Goal: Transaction & Acquisition: Purchase product/service

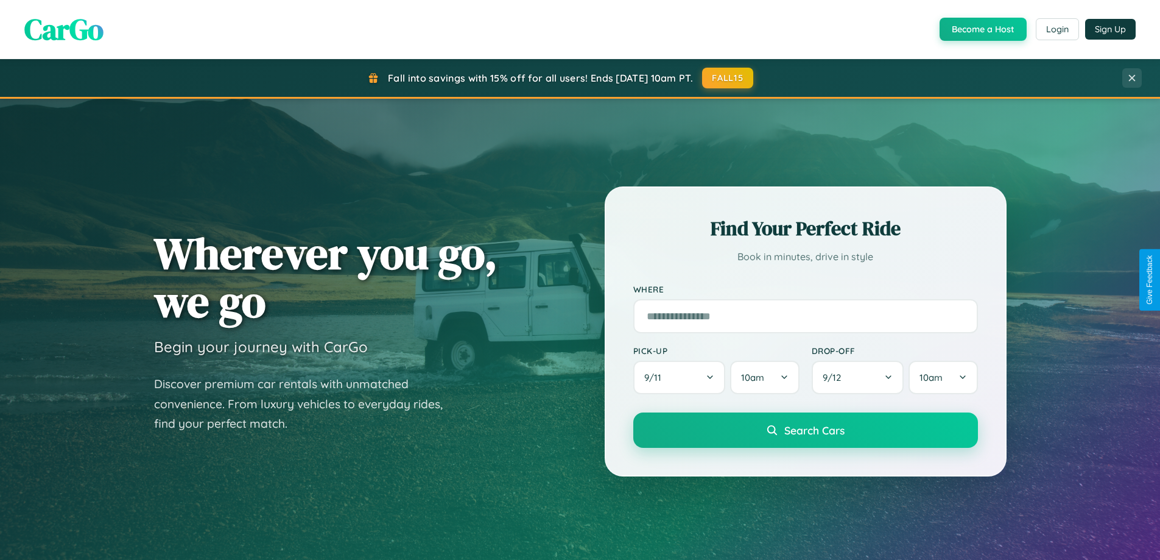
scroll to position [838, 0]
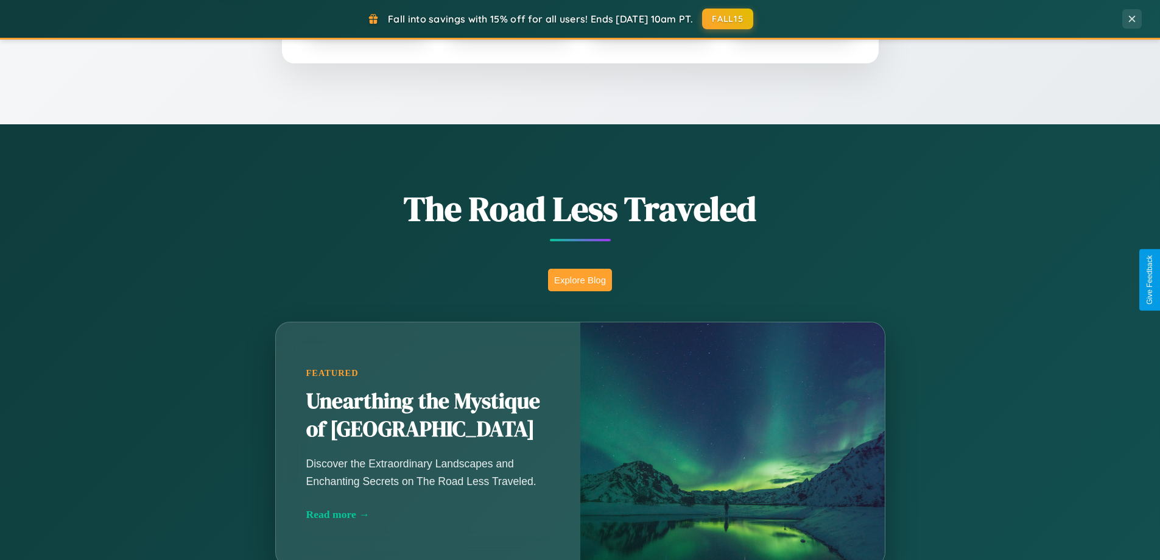
click at [580, 280] on button "Explore Blog" at bounding box center [580, 280] width 64 height 23
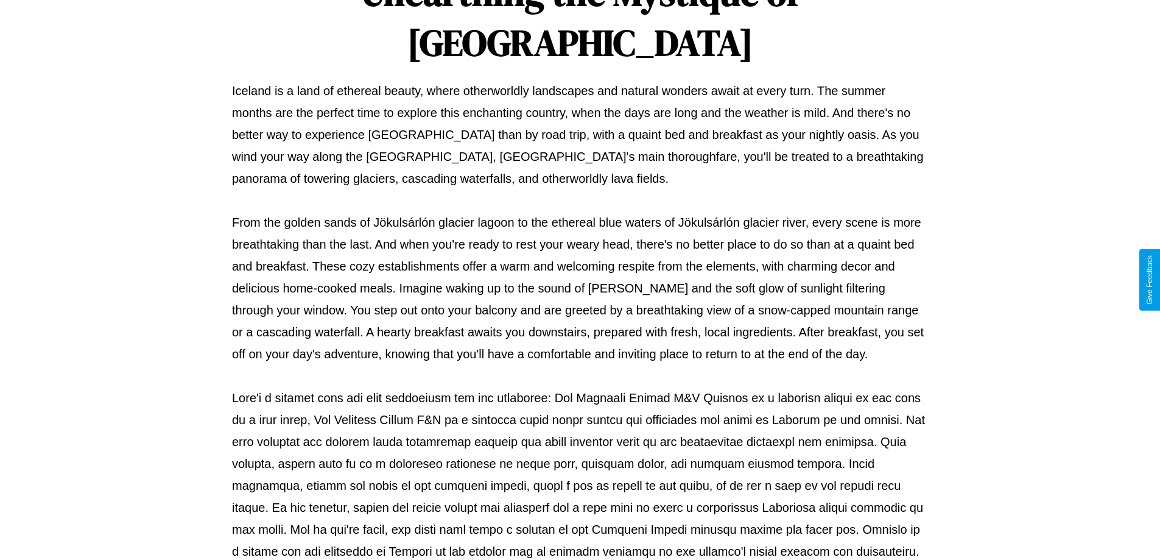
scroll to position [394, 0]
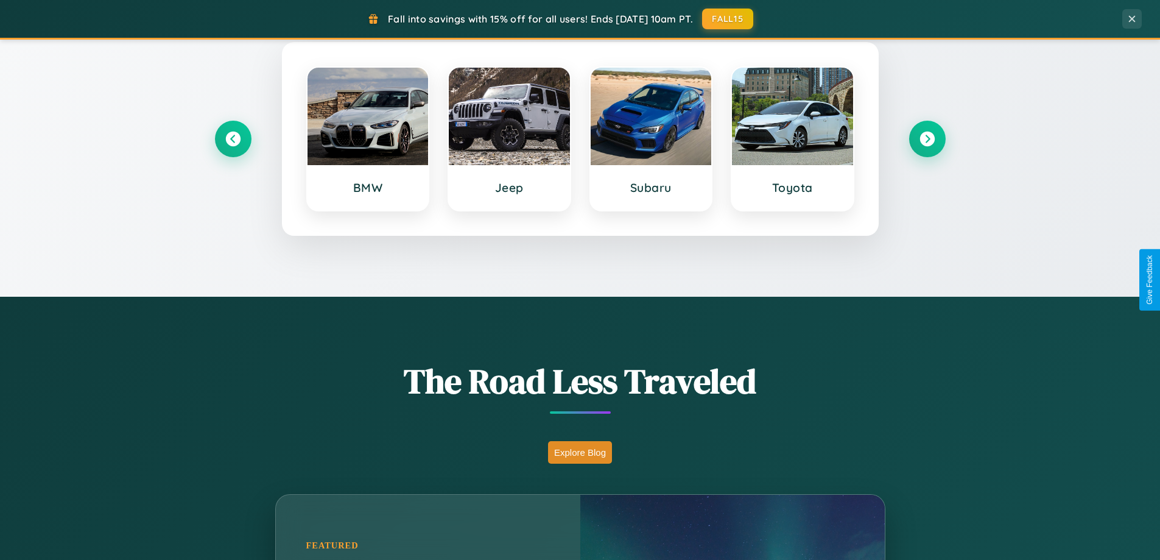
scroll to position [525, 0]
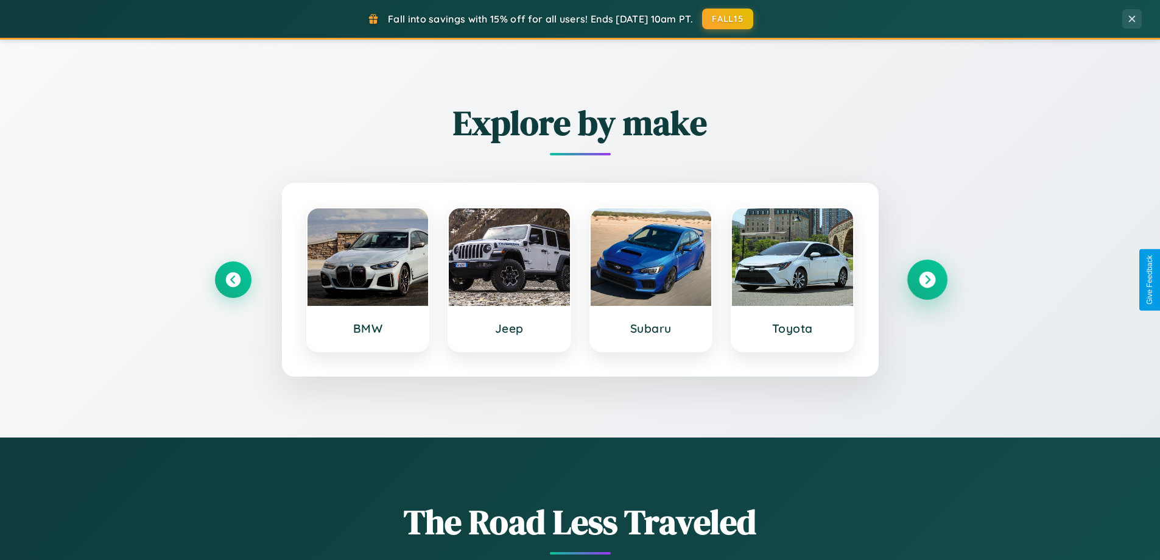
click at [927, 280] on icon at bounding box center [927, 280] width 16 height 16
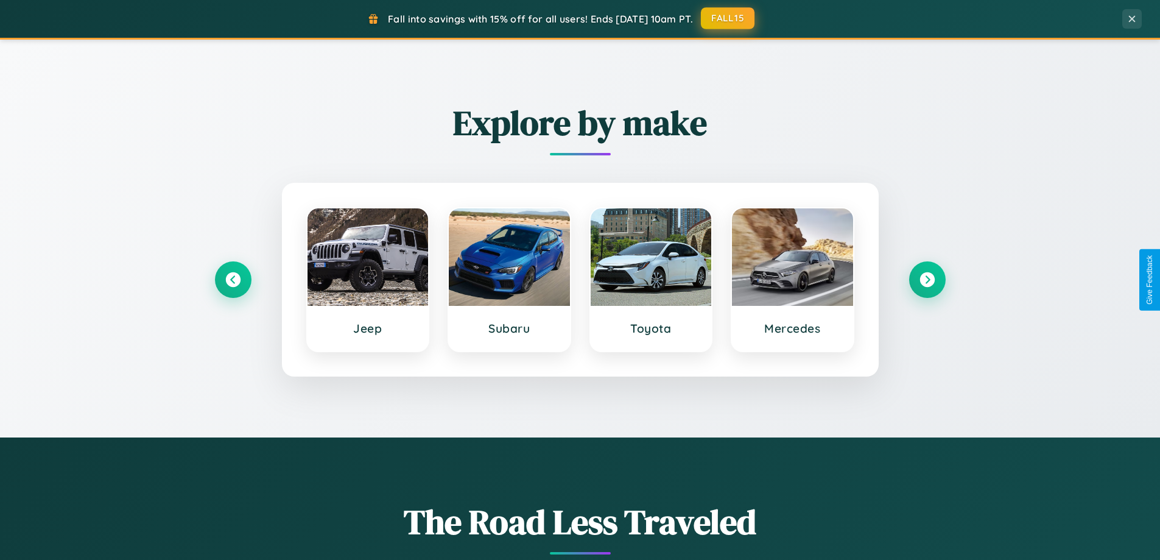
click at [729, 18] on button "FALL15" at bounding box center [728, 18] width 54 height 22
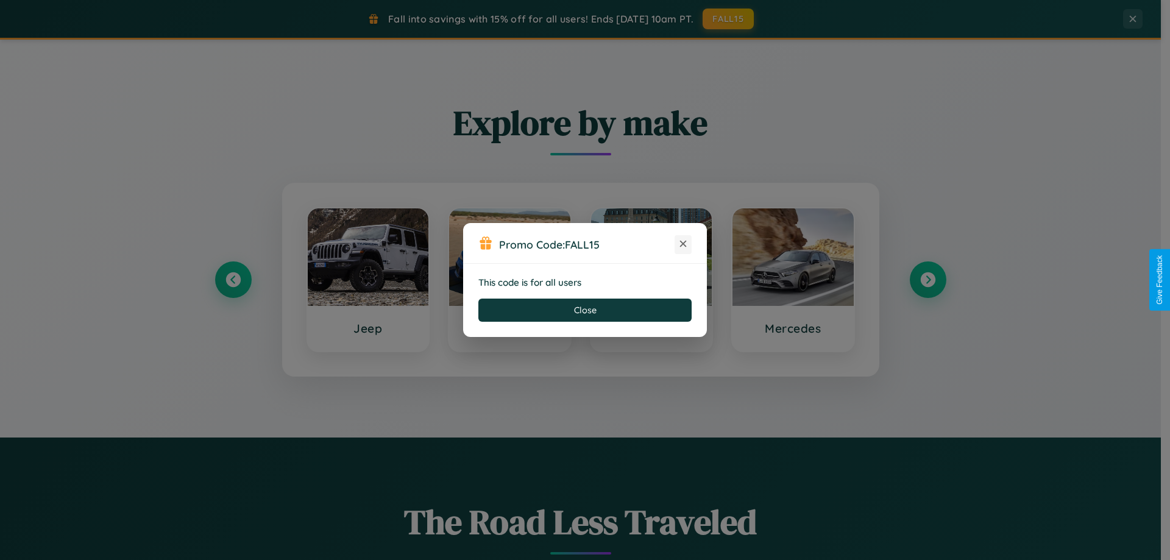
click at [683, 244] on icon at bounding box center [683, 244] width 12 height 12
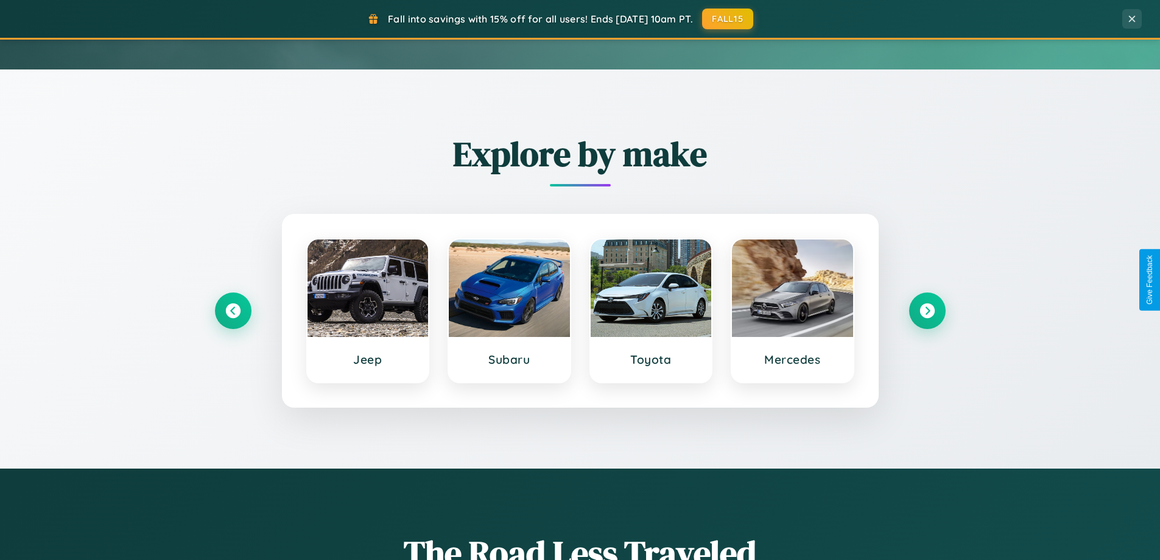
scroll to position [36, 0]
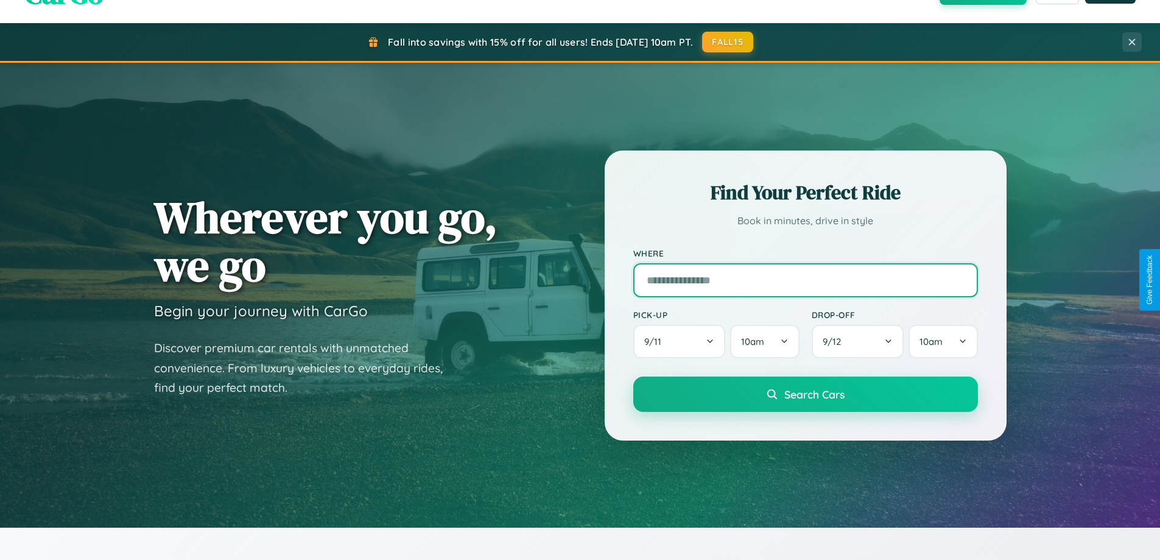
click at [805, 280] on input "text" at bounding box center [806, 280] width 345 height 34
type input "**********"
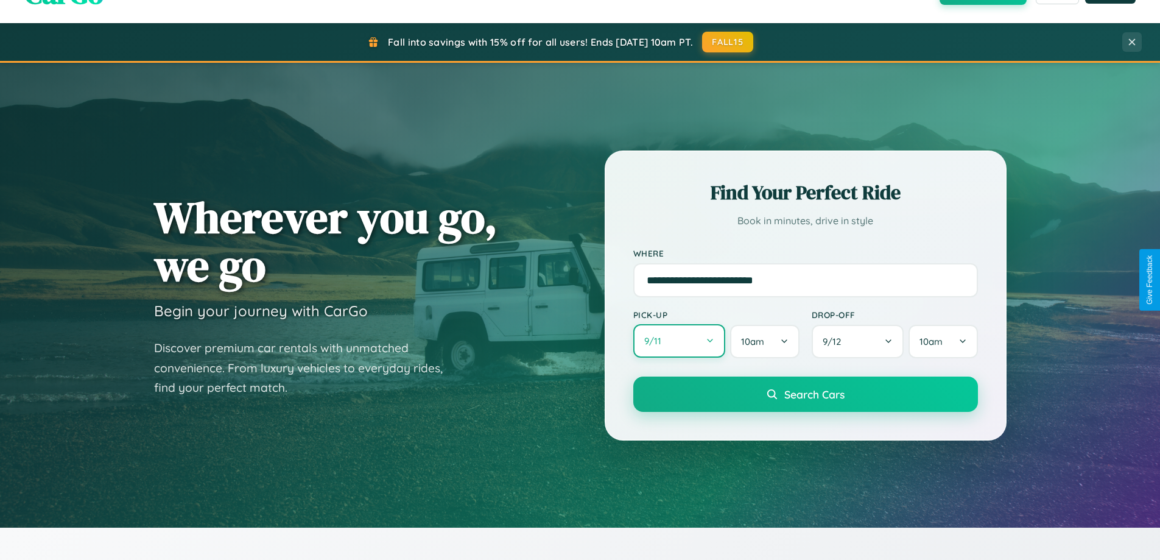
click at [679, 341] on button "9 / 11" at bounding box center [680, 341] width 93 height 34
select select "*"
select select "****"
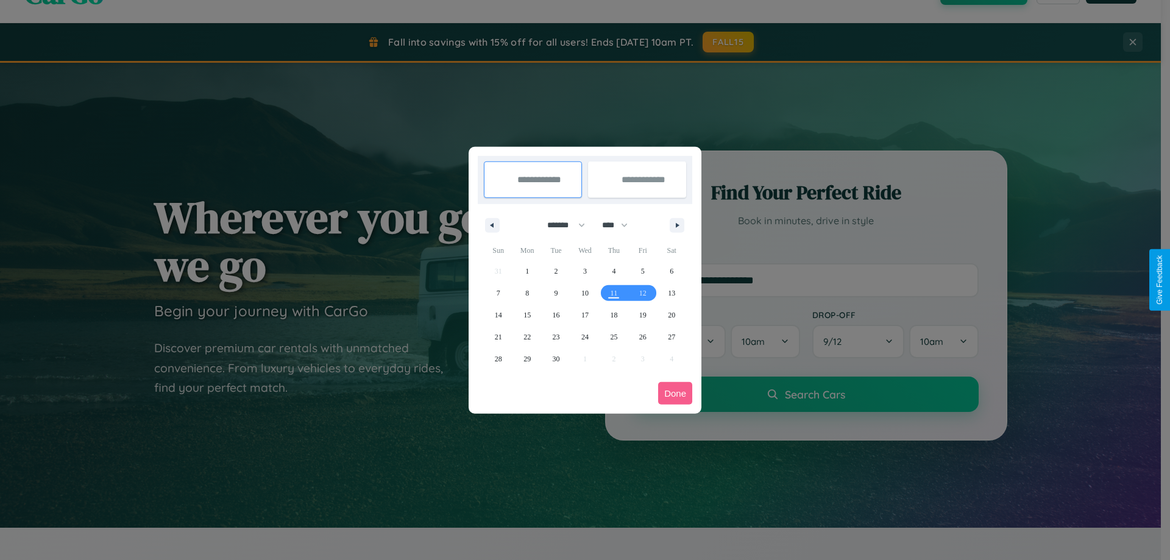
drag, startPoint x: 560, startPoint y: 225, endPoint x: 585, endPoint y: 244, distance: 31.2
click at [560, 225] on select "******* ******** ***** ***** *** **** **** ****** ********* ******* ******** **…" at bounding box center [564, 225] width 52 height 20
select select "*"
click at [620, 225] on select "**** **** **** **** **** **** **** **** **** **** **** **** **** **** **** ****…" at bounding box center [614, 225] width 37 height 20
select select "****"
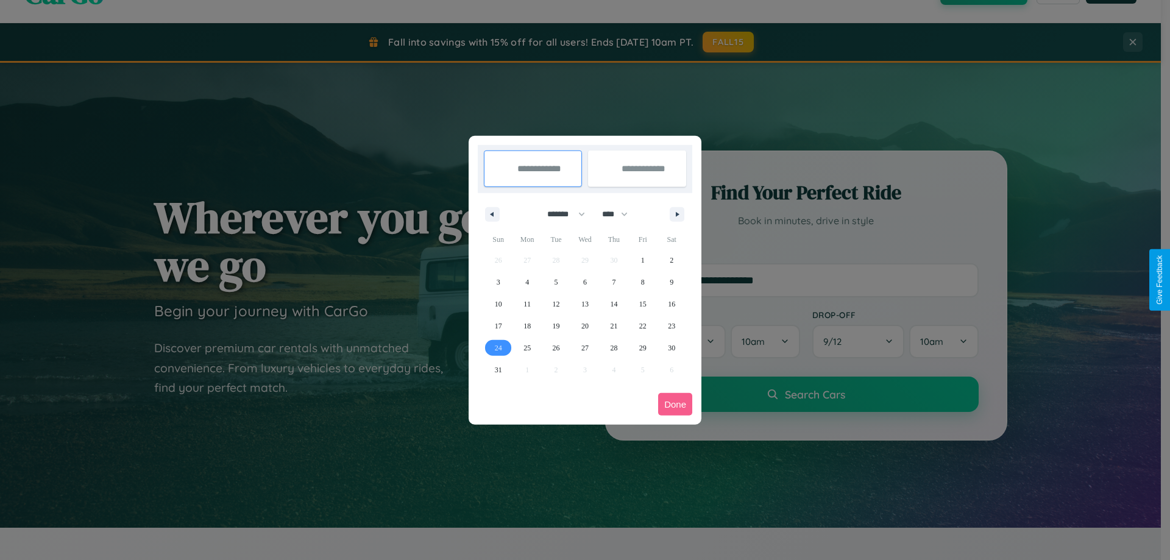
click at [498, 347] on span "24" at bounding box center [498, 348] width 7 height 22
type input "**********"
click at [677, 214] on icon "button" at bounding box center [679, 214] width 6 height 5
select select "*"
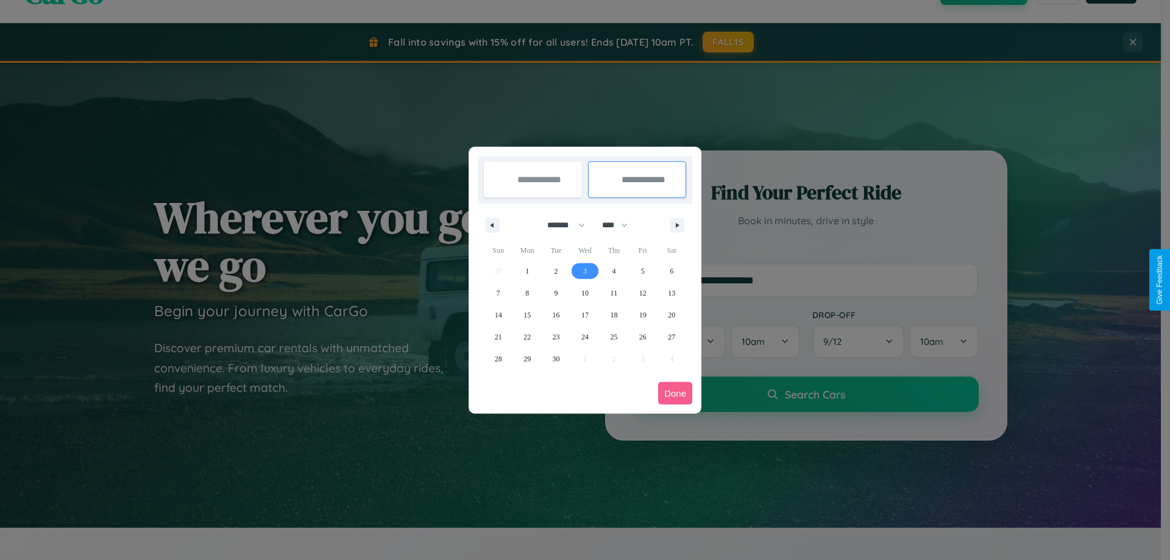
click at [584, 270] on span "3" at bounding box center [585, 271] width 4 height 22
type input "**********"
select select "*"
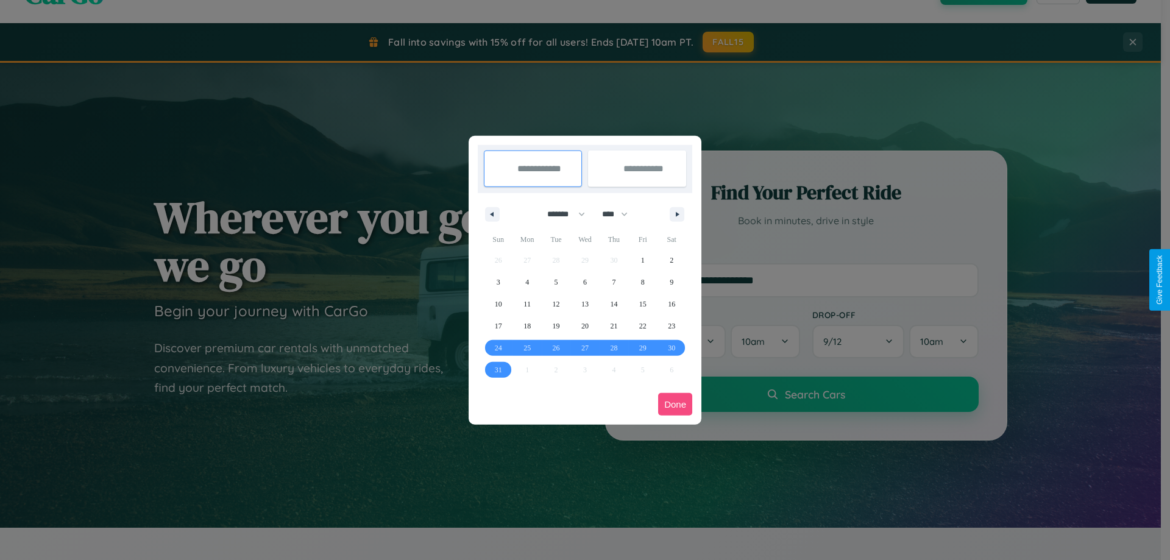
click at [675, 404] on button "Done" at bounding box center [675, 404] width 34 height 23
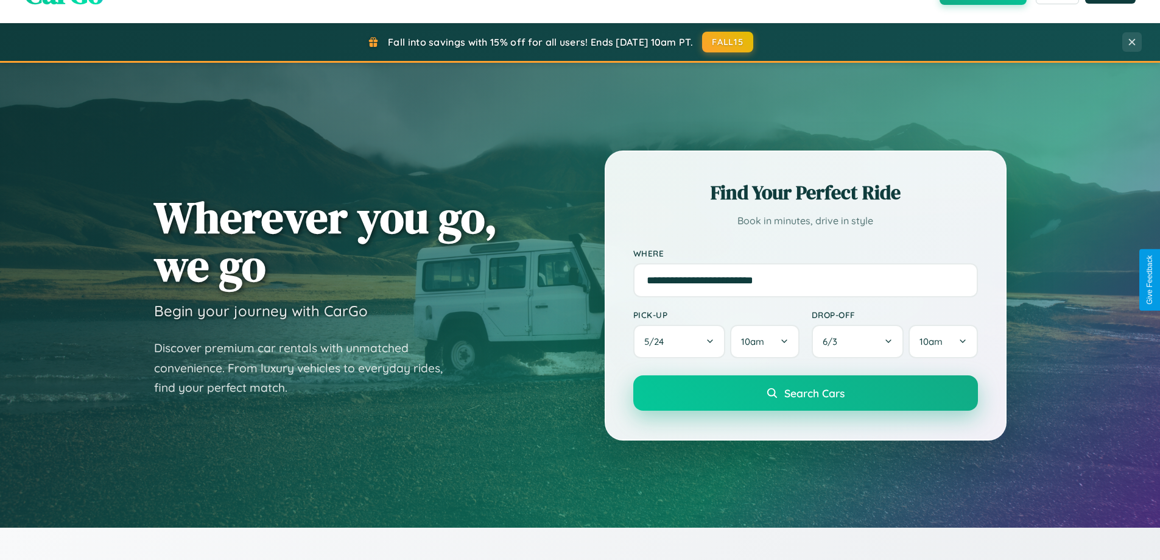
click at [805, 393] on span "Search Cars" at bounding box center [815, 392] width 60 height 13
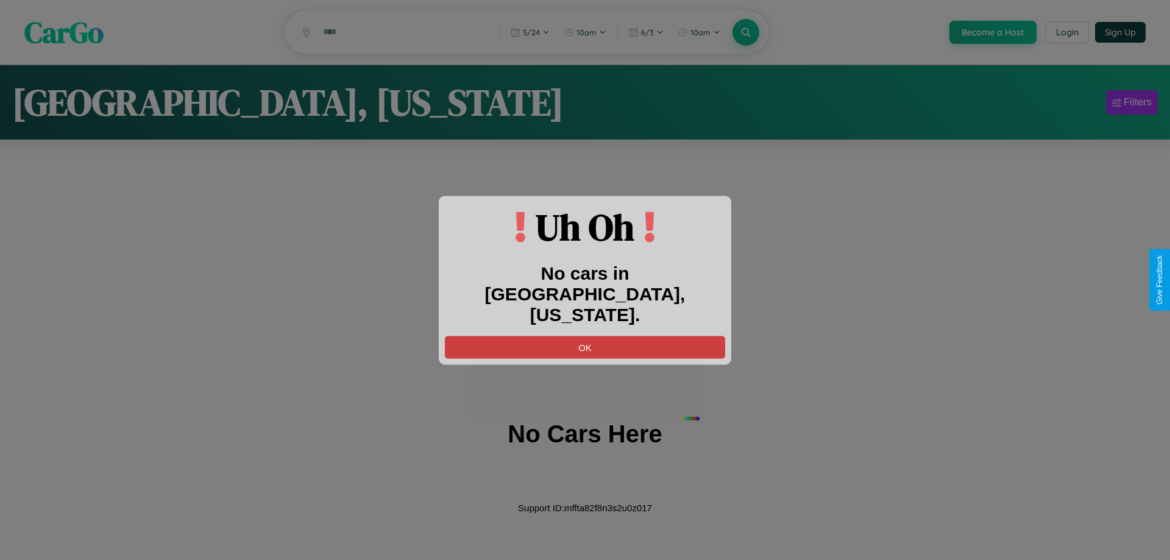
click at [585, 336] on button "OK" at bounding box center [585, 347] width 280 height 23
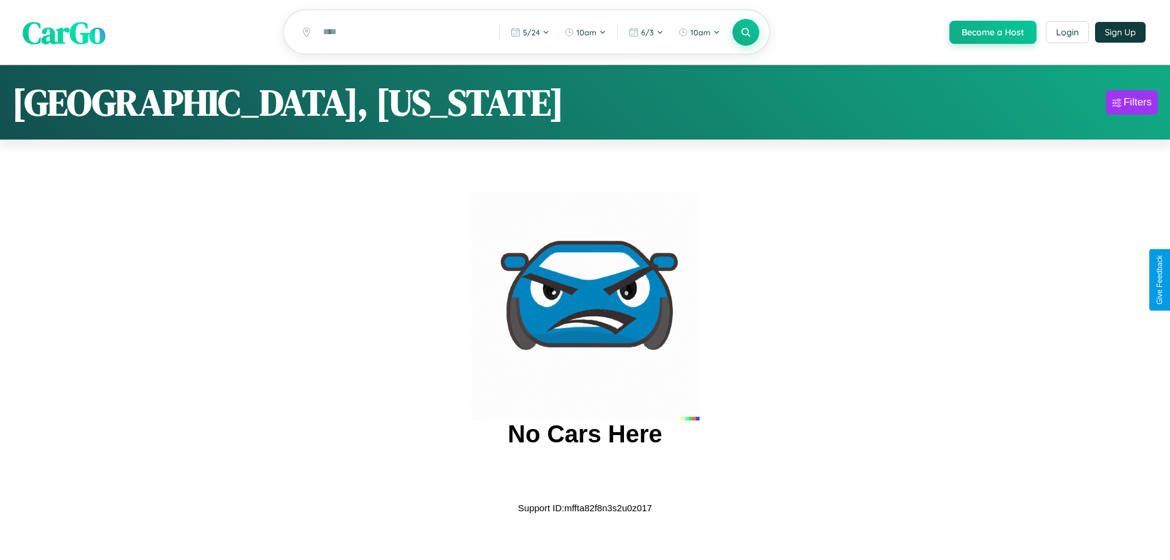
click at [64, 32] on span "CarGo" at bounding box center [64, 32] width 83 height 42
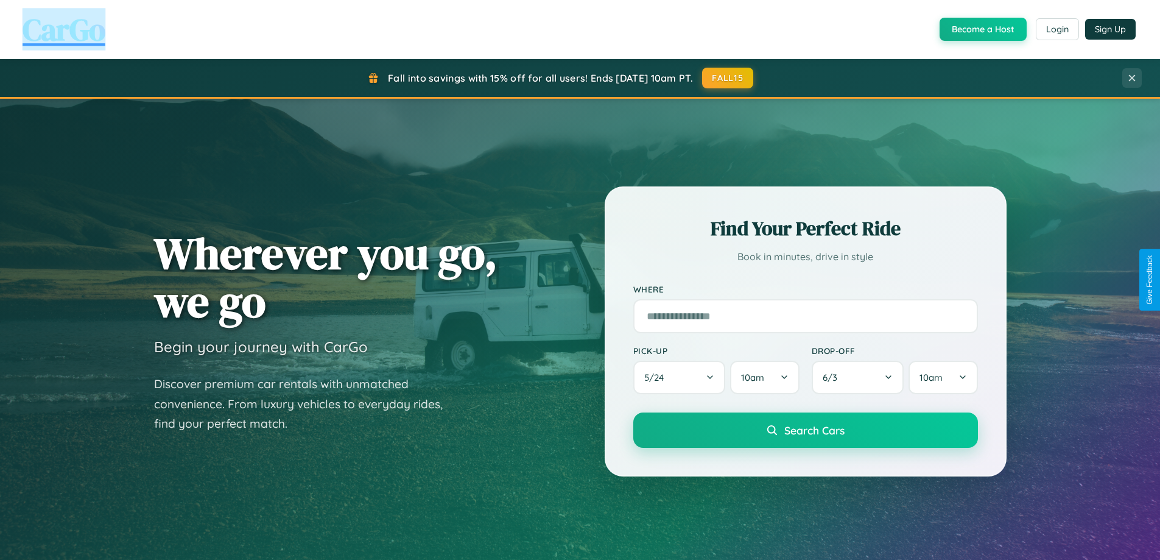
scroll to position [36, 0]
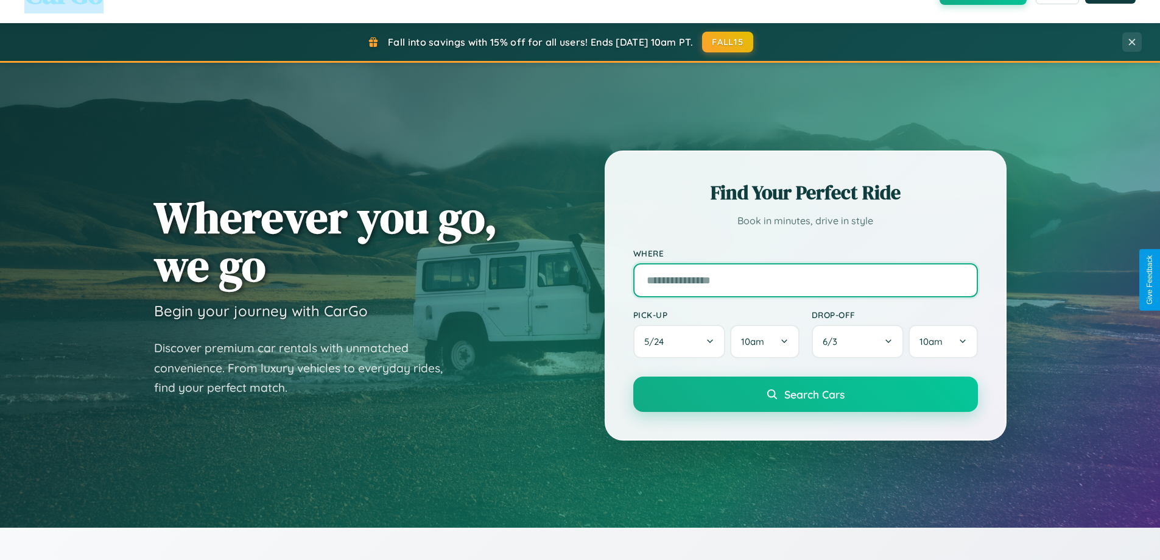
click at [805, 280] on input "text" at bounding box center [806, 280] width 345 height 34
type input "******"
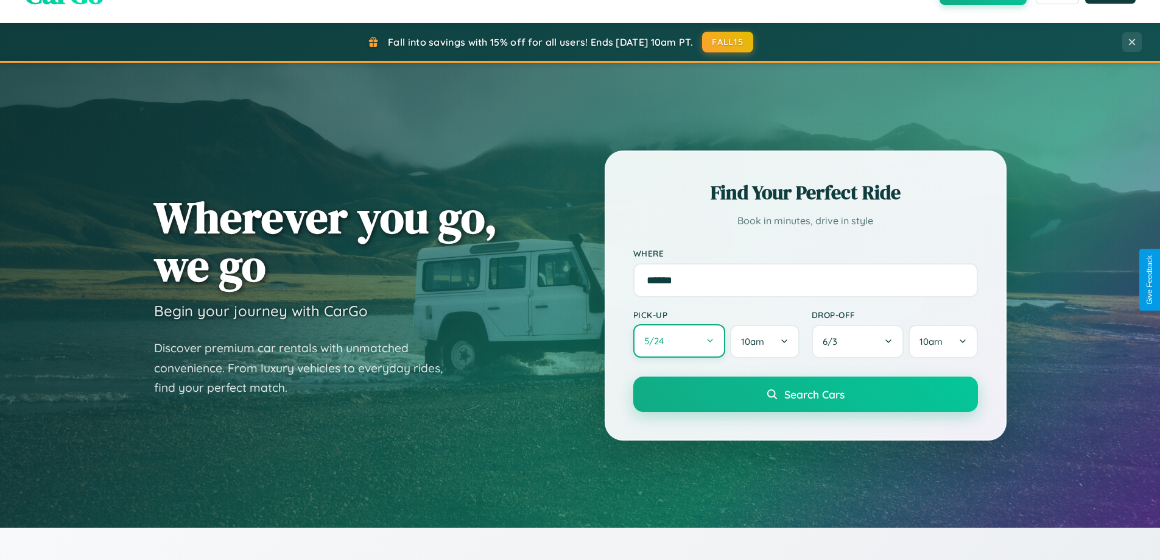
click at [679, 341] on button "5 / 24" at bounding box center [680, 341] width 93 height 34
select select "*"
select select "****"
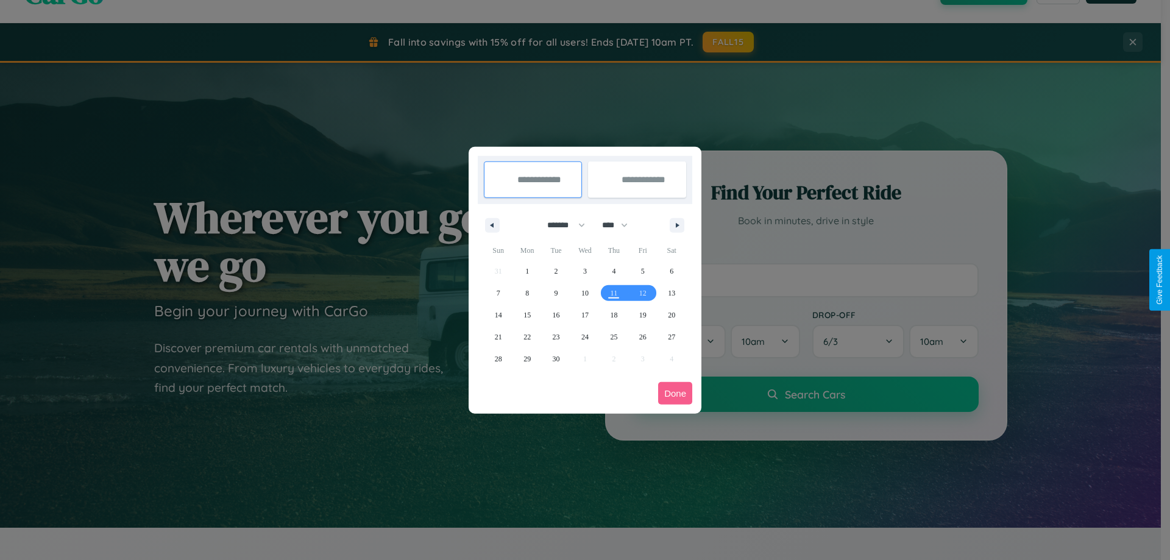
click at [560, 225] on select "******* ******** ***** ***** *** **** **** ****** ********* ******* ******** **…" at bounding box center [564, 225] width 52 height 20
click at [671, 314] on span "20" at bounding box center [671, 315] width 7 height 22
type input "**********"
click at [556, 358] on span "30" at bounding box center [556, 359] width 7 height 22
type input "**********"
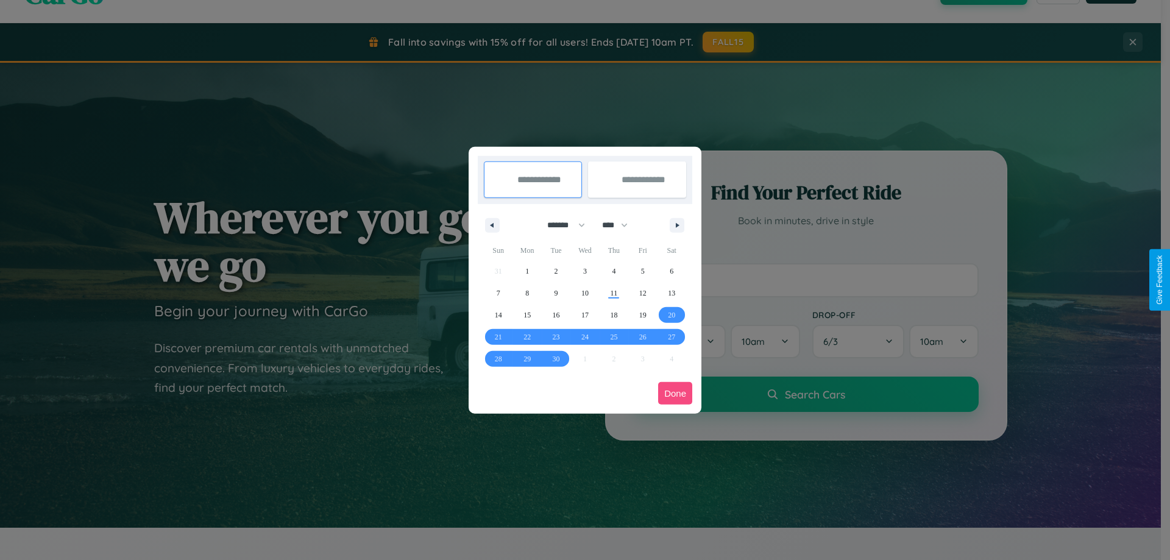
click at [675, 393] on button "Done" at bounding box center [675, 393] width 34 height 23
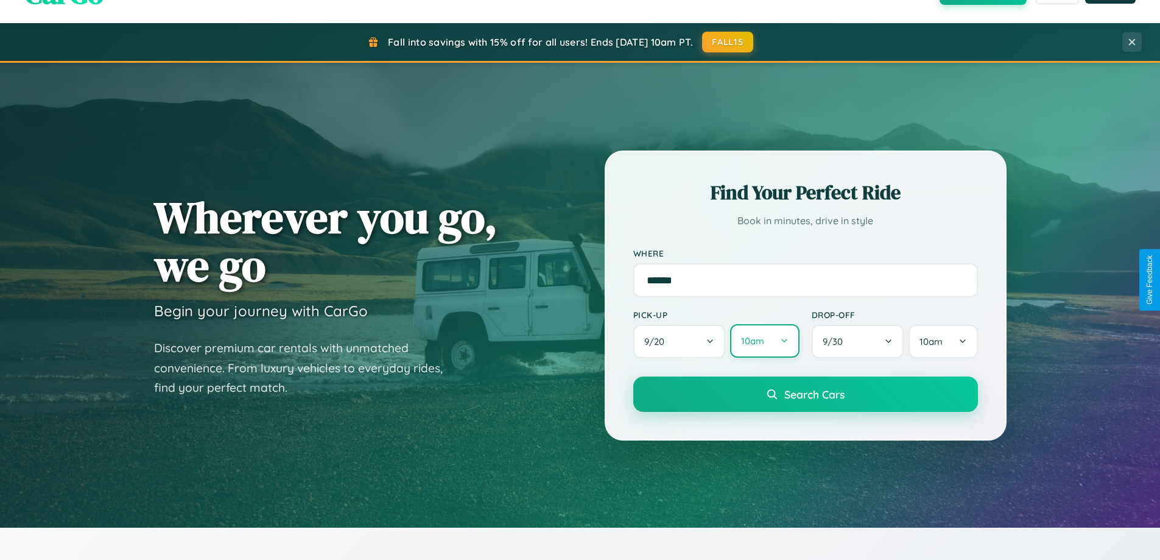
click at [765, 341] on button "10am" at bounding box center [764, 341] width 69 height 34
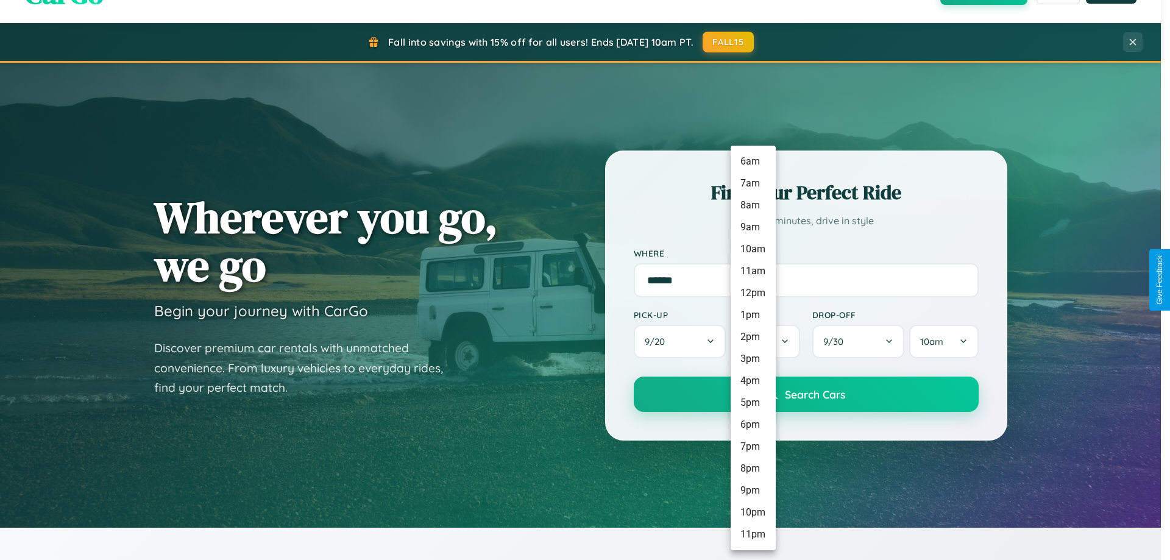
click at [752, 447] on li "7pm" at bounding box center [752, 447] width 45 height 22
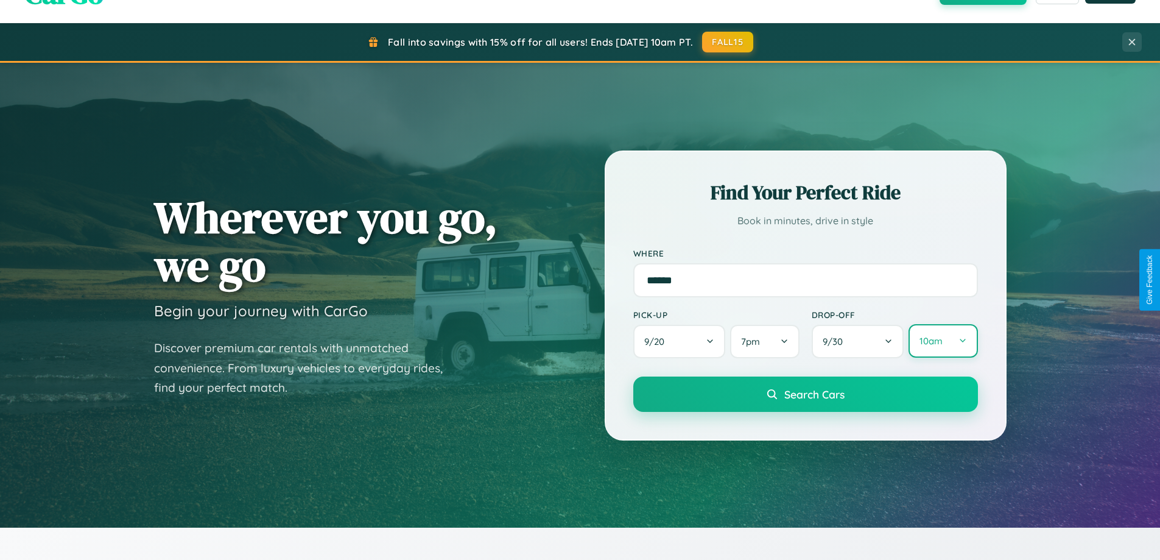
click at [943, 341] on button "10am" at bounding box center [943, 341] width 69 height 34
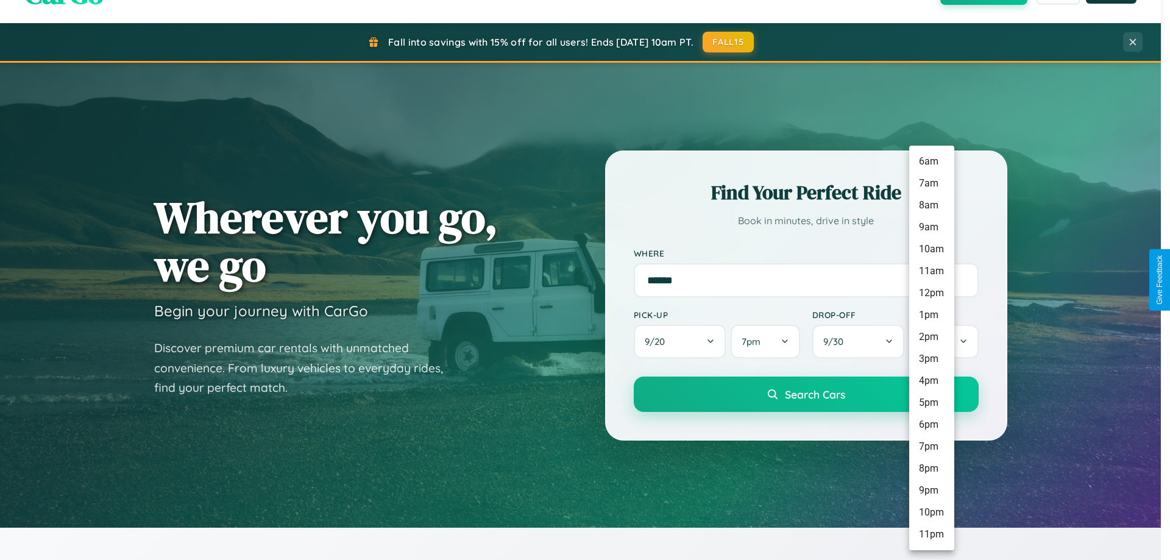
click at [931, 381] on li "4pm" at bounding box center [931, 381] width 45 height 22
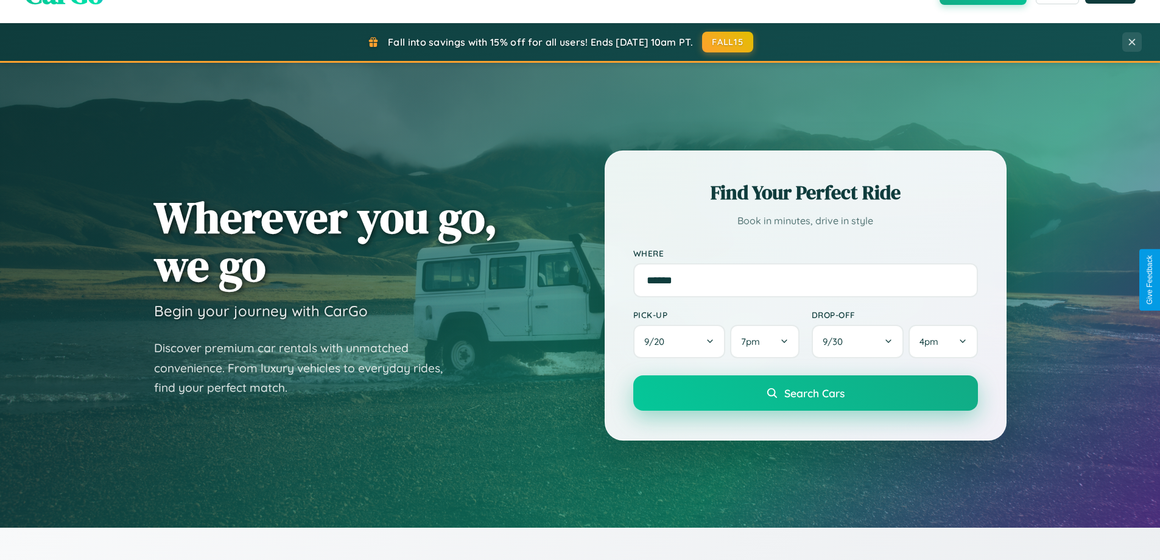
click at [805, 393] on span "Search Cars" at bounding box center [815, 392] width 60 height 13
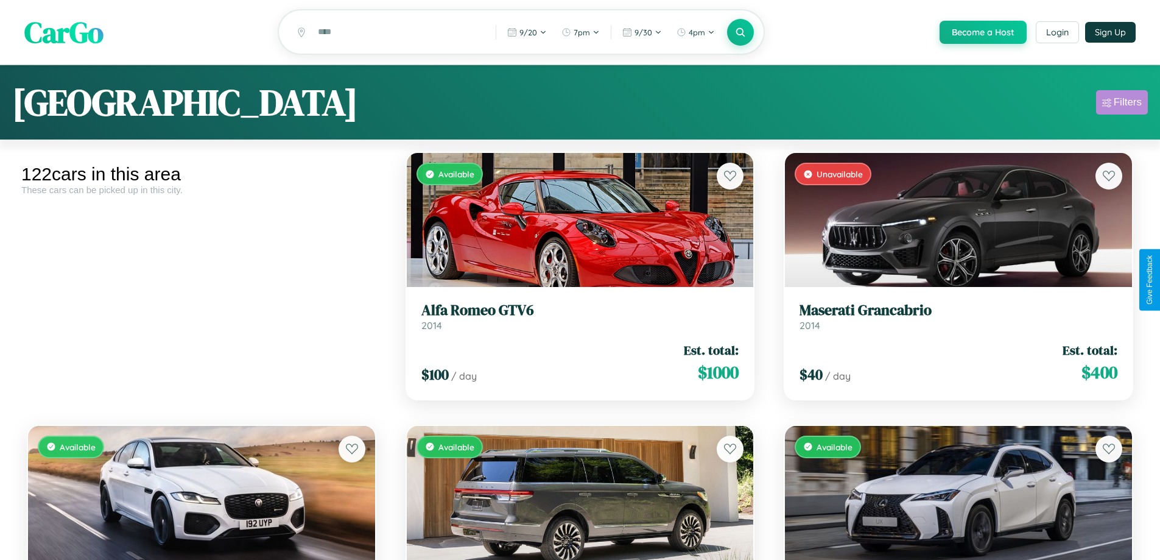
click at [1122, 104] on div "Filters" at bounding box center [1128, 102] width 28 height 12
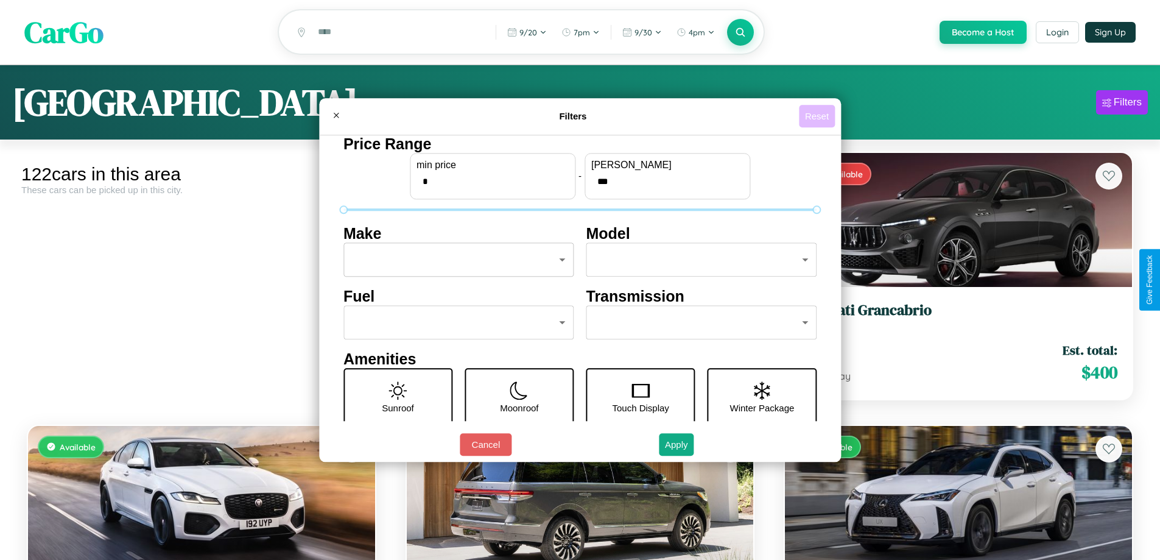
click at [819, 116] on button "Reset" at bounding box center [817, 116] width 36 height 23
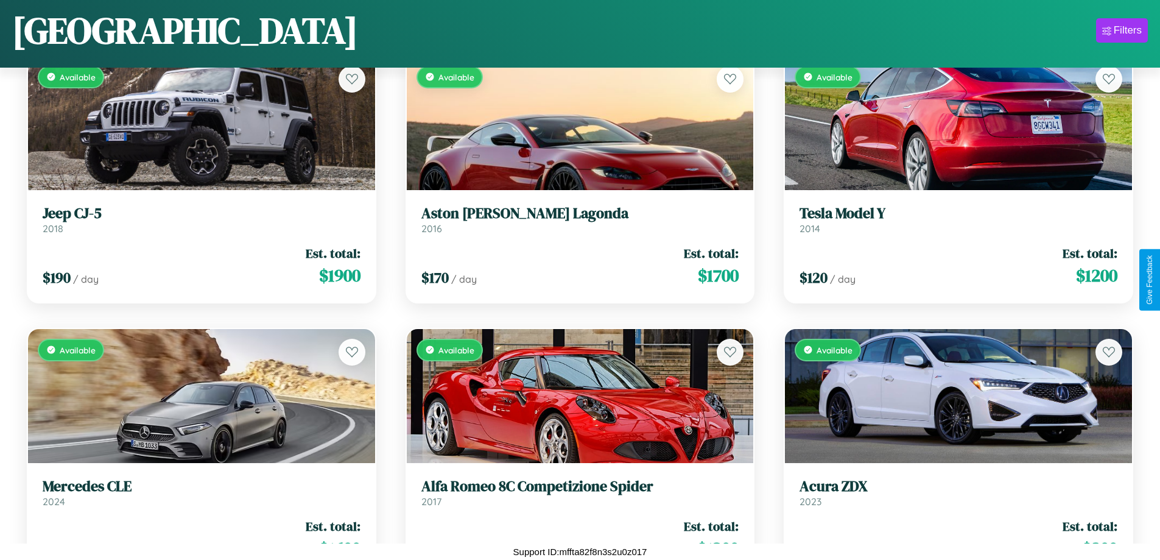
scroll to position [1808, 0]
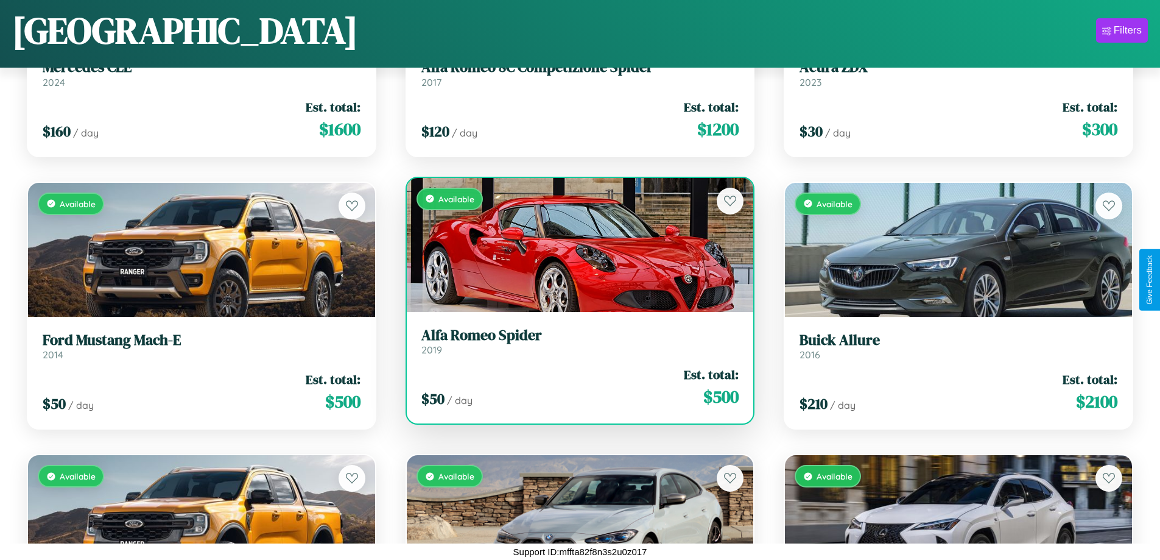
click at [575, 344] on link "Alfa Romeo Spider 2019" at bounding box center [581, 342] width 318 height 30
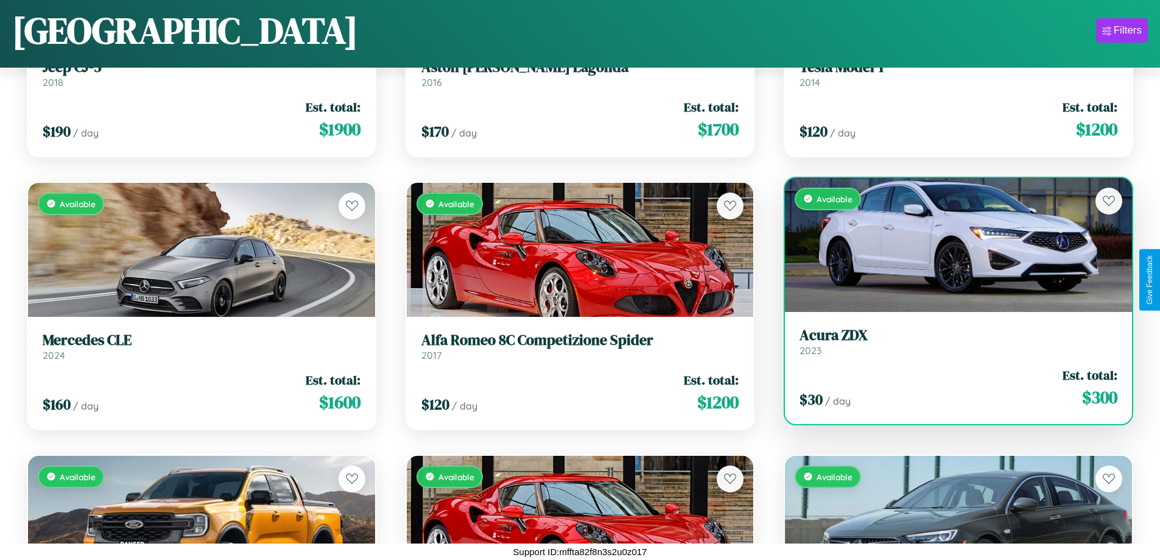
click at [951, 249] on div "Available" at bounding box center [958, 245] width 347 height 134
click at [951, 244] on div "Available" at bounding box center [958, 245] width 347 height 134
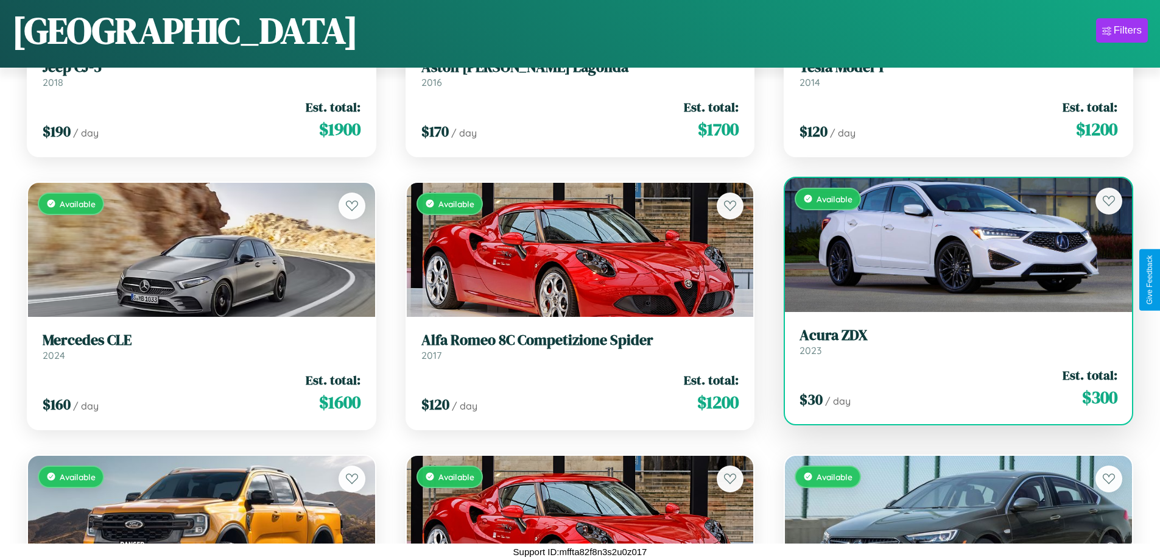
click at [951, 244] on div "Available" at bounding box center [958, 245] width 347 height 134
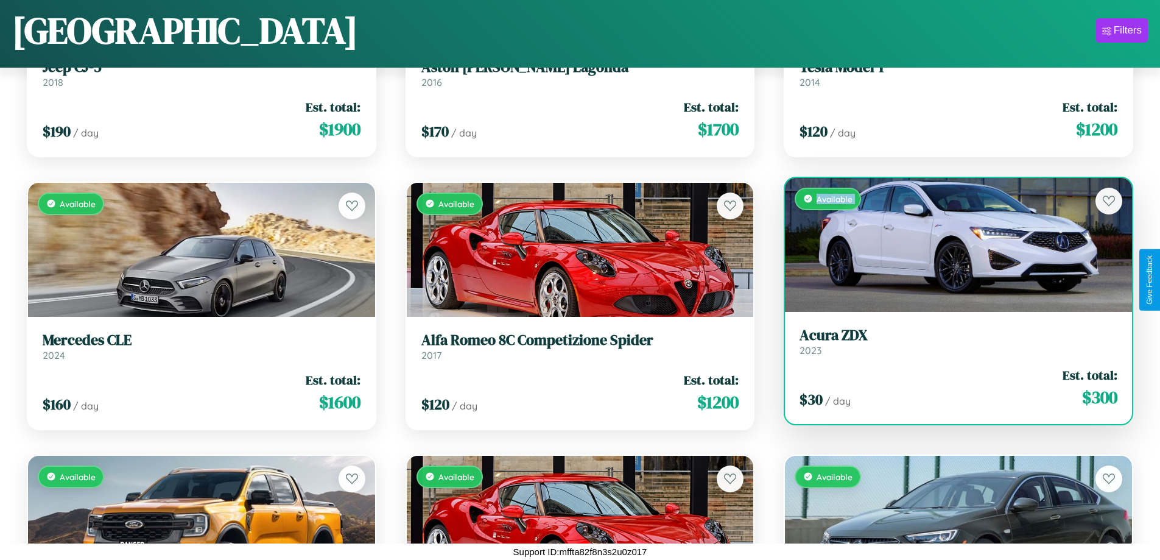
click at [951, 244] on div "Available" at bounding box center [958, 245] width 347 height 134
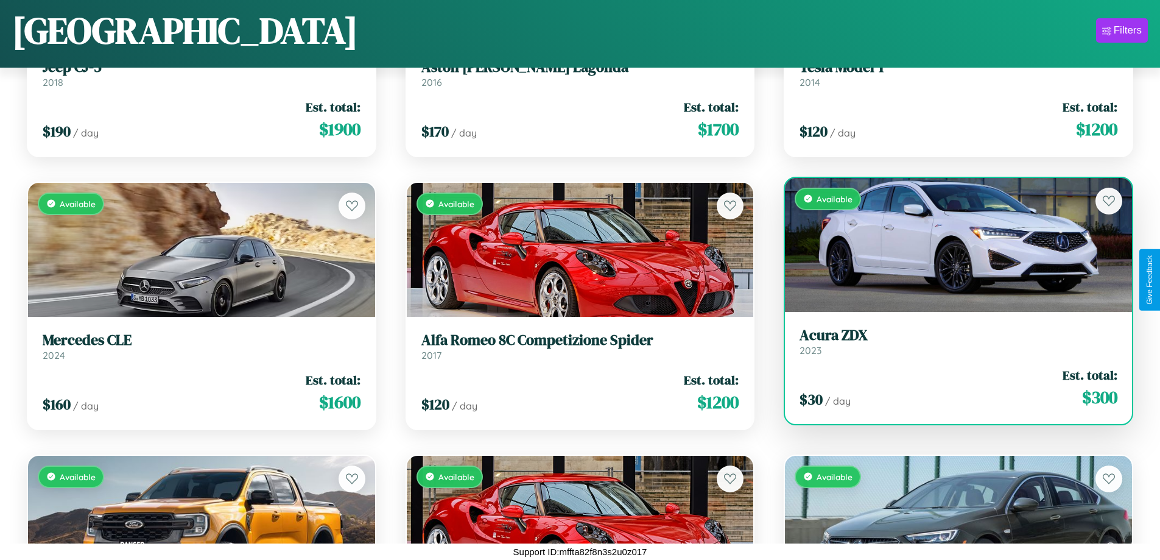
click at [951, 244] on div "Available" at bounding box center [958, 245] width 347 height 134
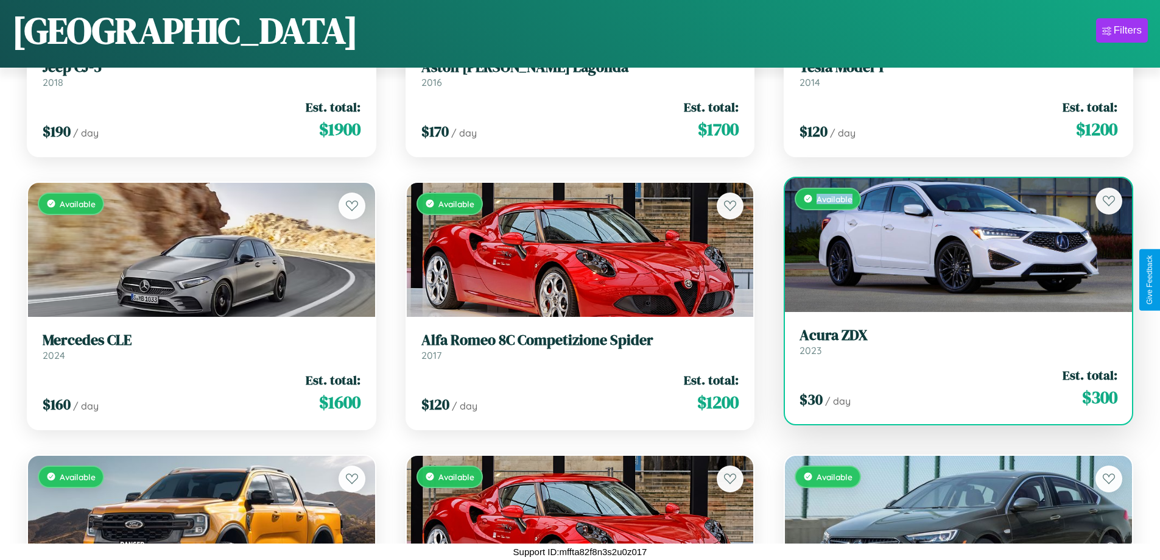
click at [951, 244] on div "Available" at bounding box center [958, 245] width 347 height 134
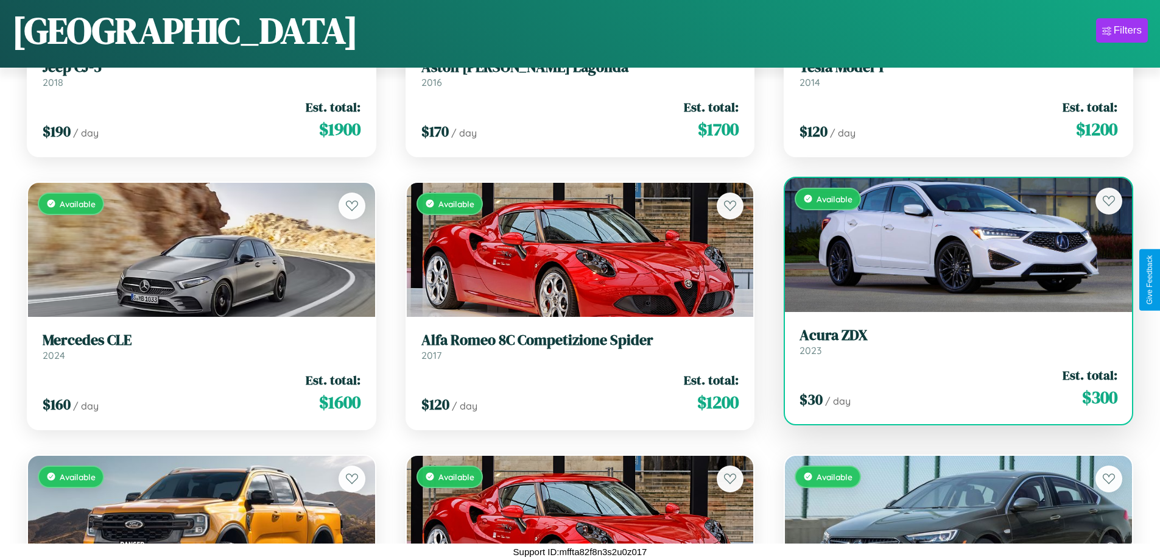
click at [951, 341] on h3 "Acura ZDX" at bounding box center [959, 336] width 318 height 18
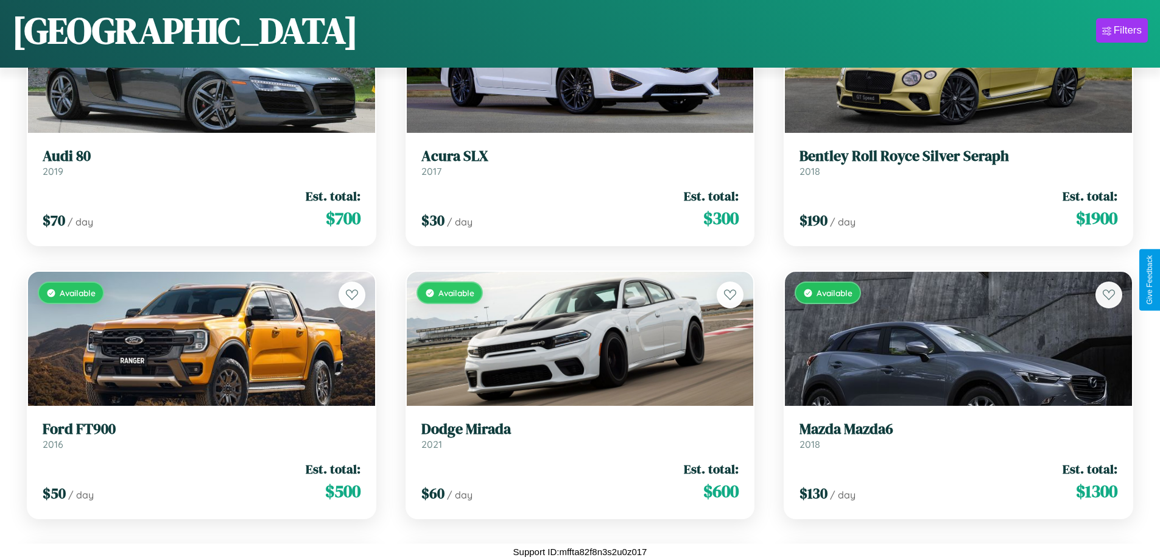
scroll to position [444, 0]
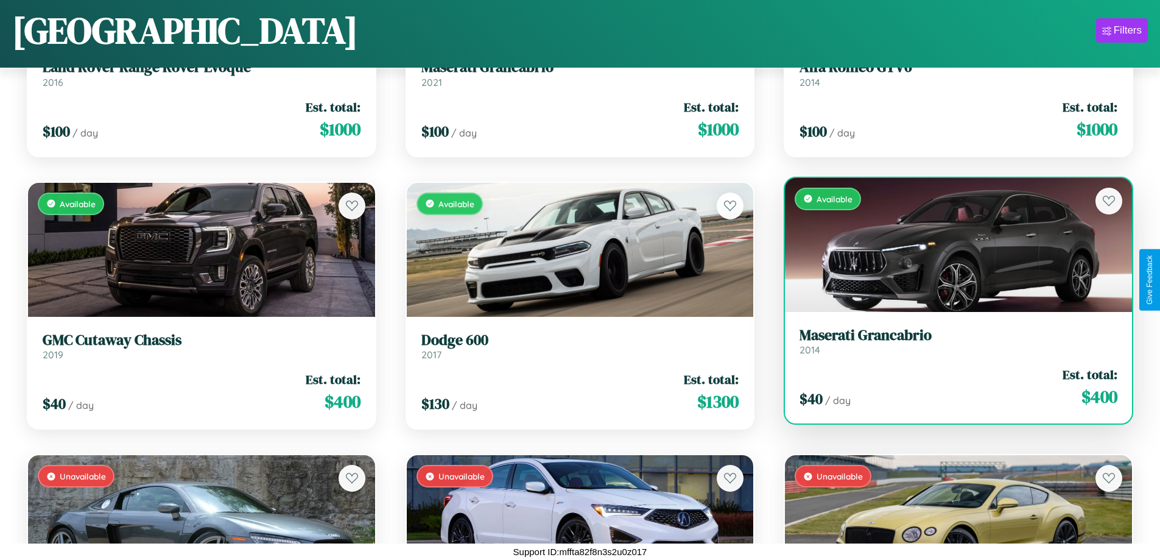
click at [951, 341] on h3 "Maserati Grancabrio" at bounding box center [959, 336] width 318 height 18
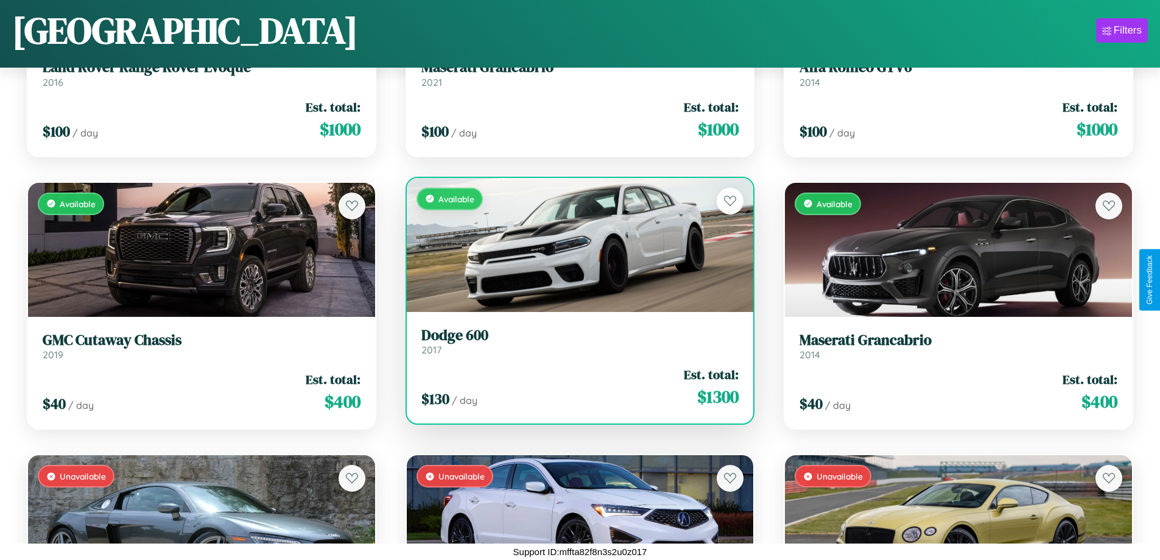
scroll to position [2899, 0]
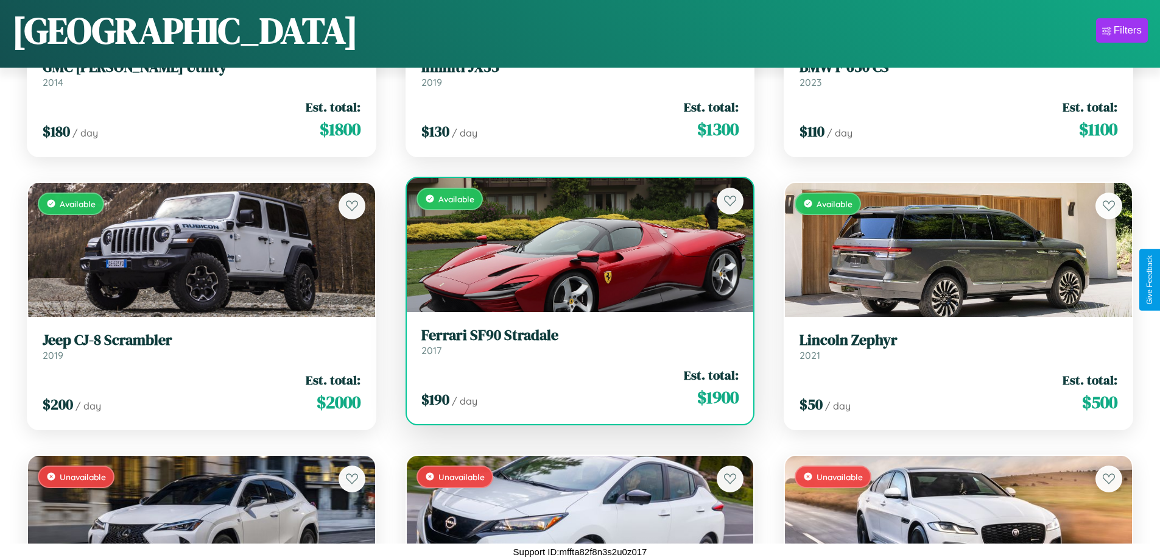
click at [575, 244] on div "Available" at bounding box center [580, 245] width 347 height 134
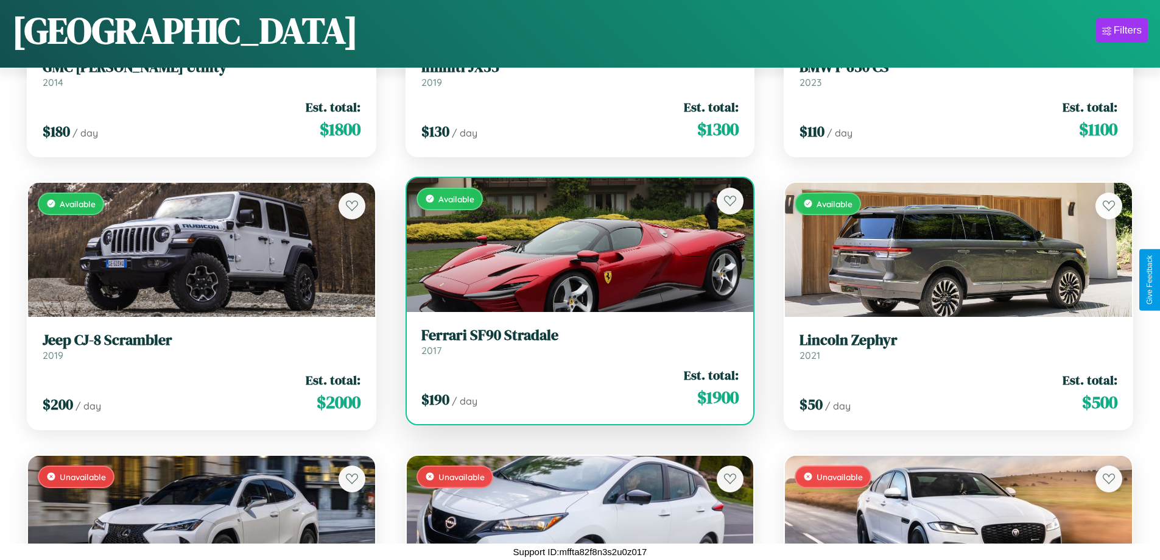
click at [575, 244] on div "Available" at bounding box center [580, 245] width 347 height 134
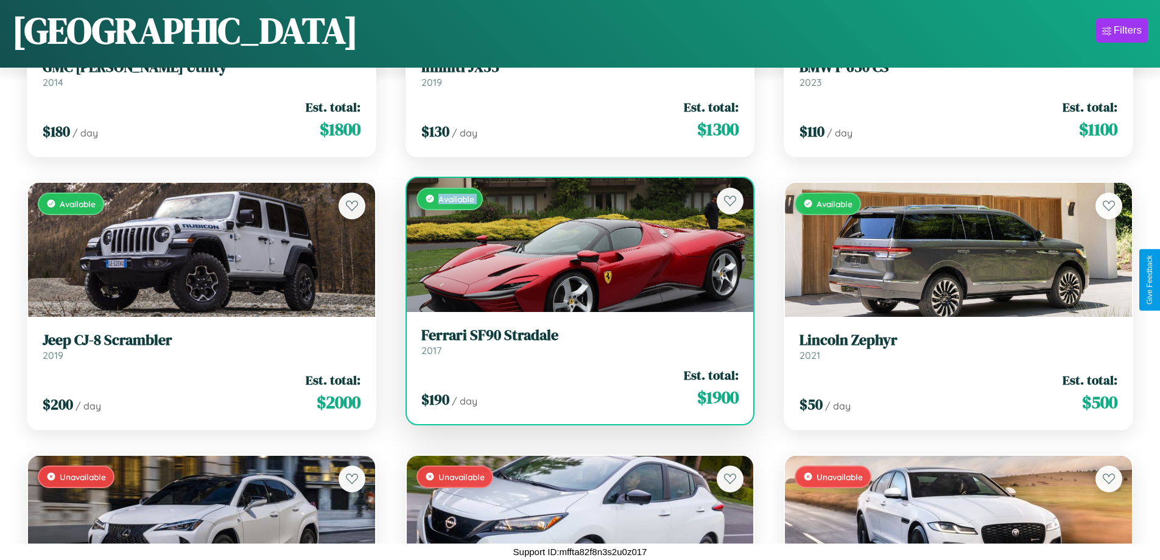
click at [575, 244] on div "Available" at bounding box center [580, 245] width 347 height 134
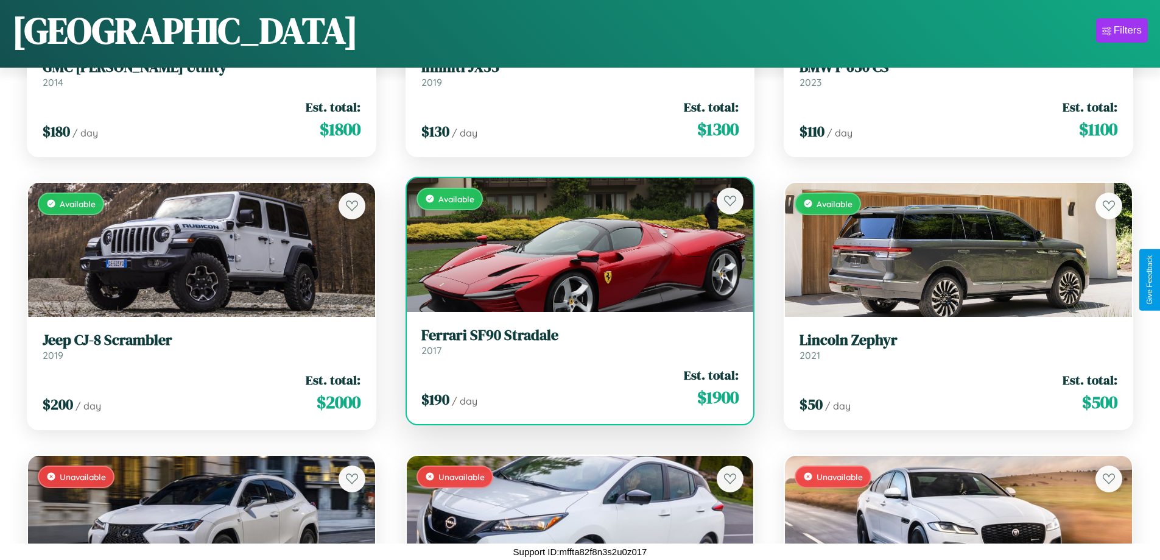
click at [575, 244] on div "Available" at bounding box center [580, 245] width 347 height 134
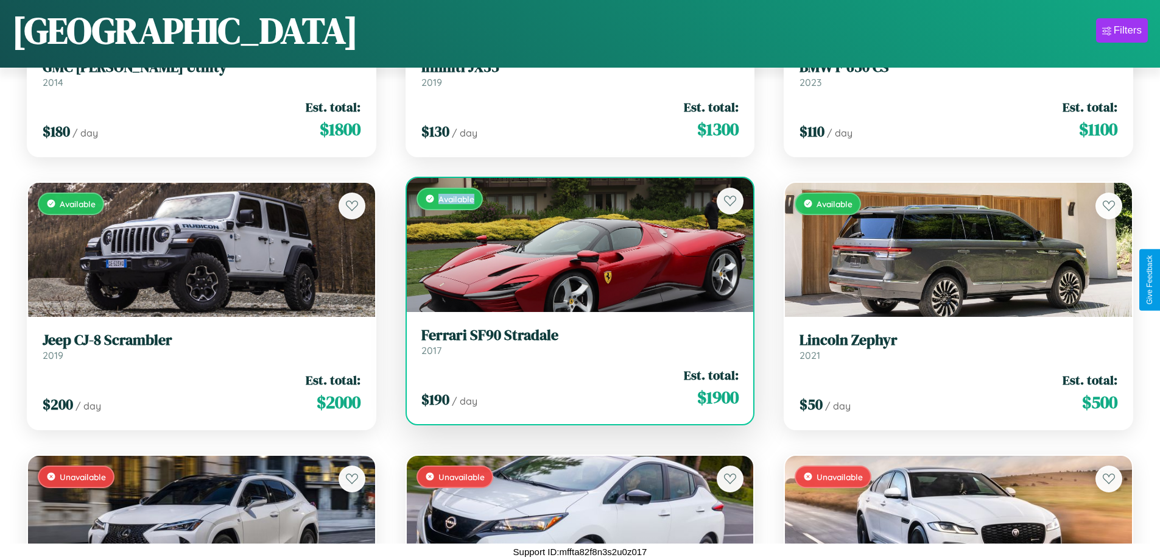
click at [575, 244] on div "Available" at bounding box center [580, 245] width 347 height 134
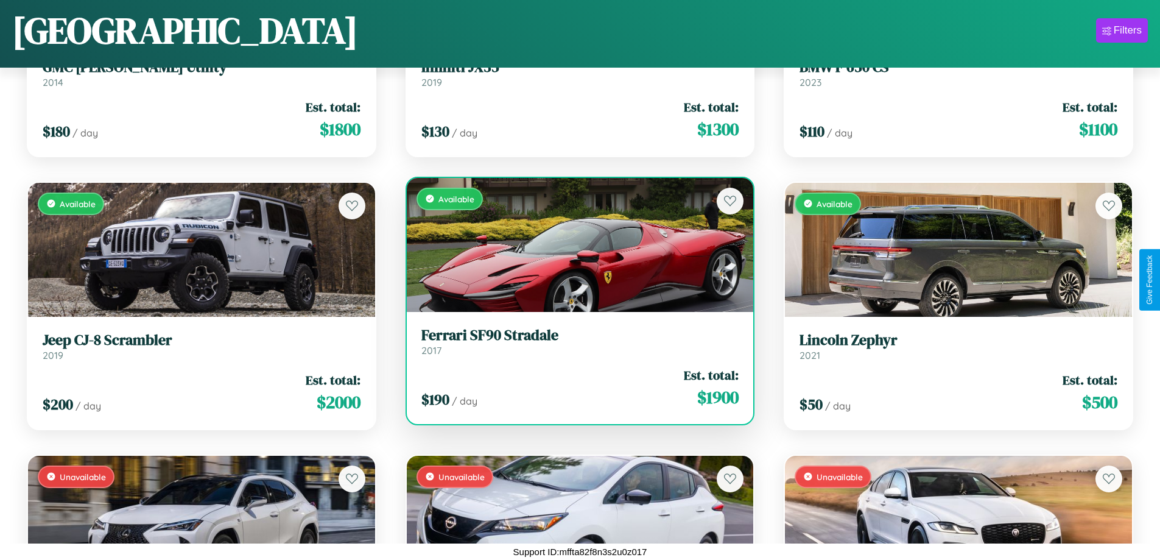
click at [575, 341] on h3 "Ferrari SF90 Stradale" at bounding box center [581, 336] width 318 height 18
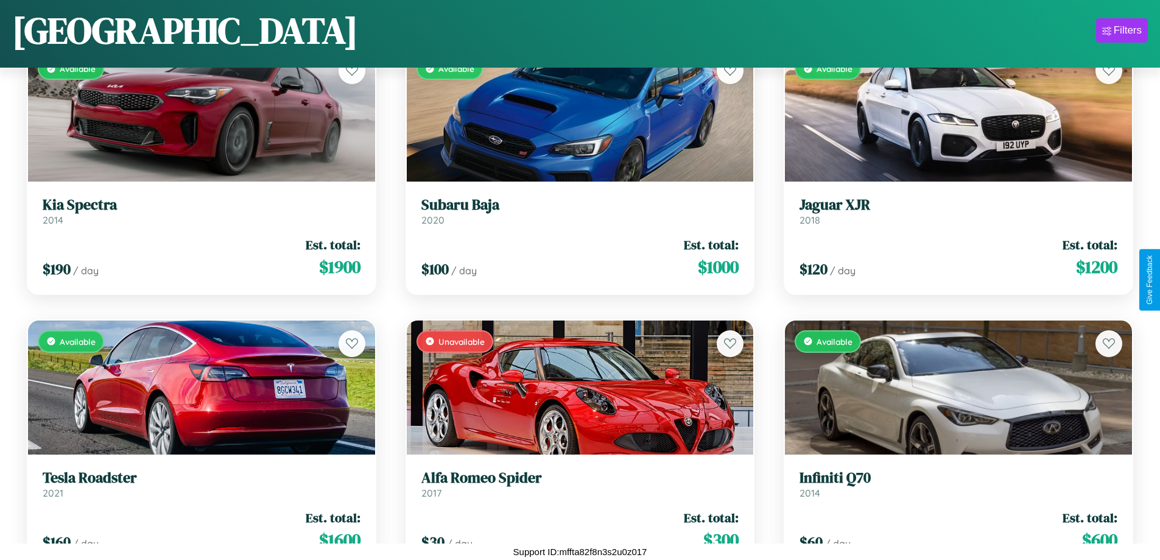
scroll to position [5354, 0]
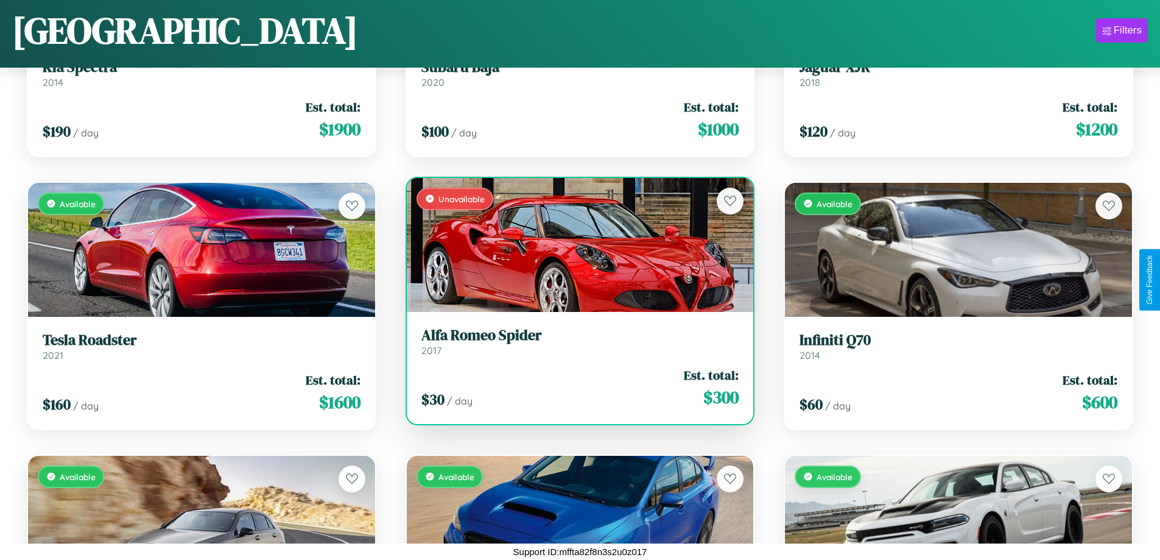
click at [575, 387] on div "$ 30 / day Est. total: $ 300" at bounding box center [581, 387] width 318 height 43
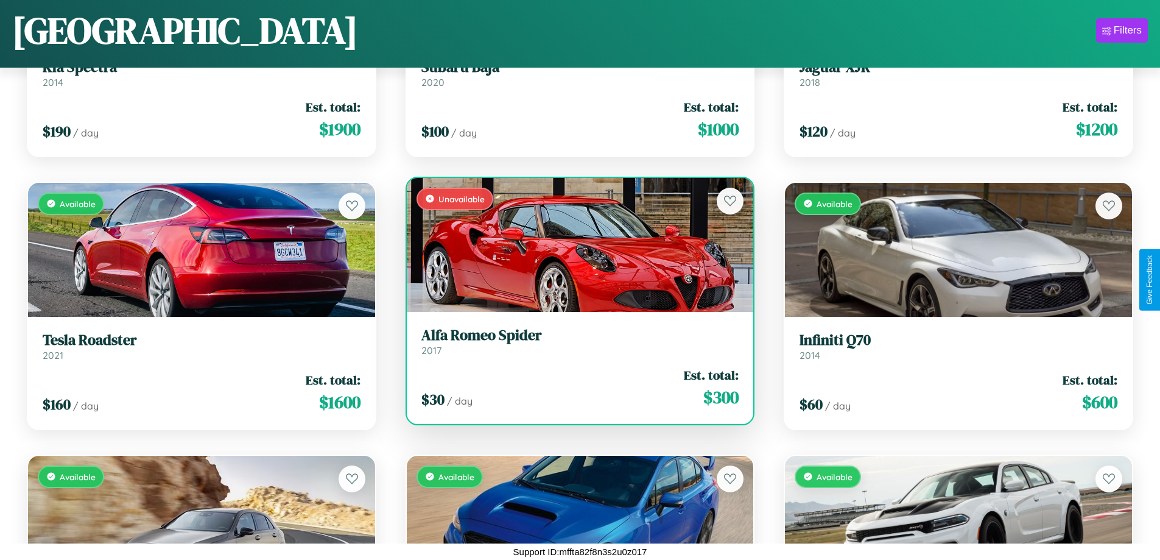
click at [575, 387] on div "$ 30 / day Est. total: $ 300" at bounding box center [581, 387] width 318 height 43
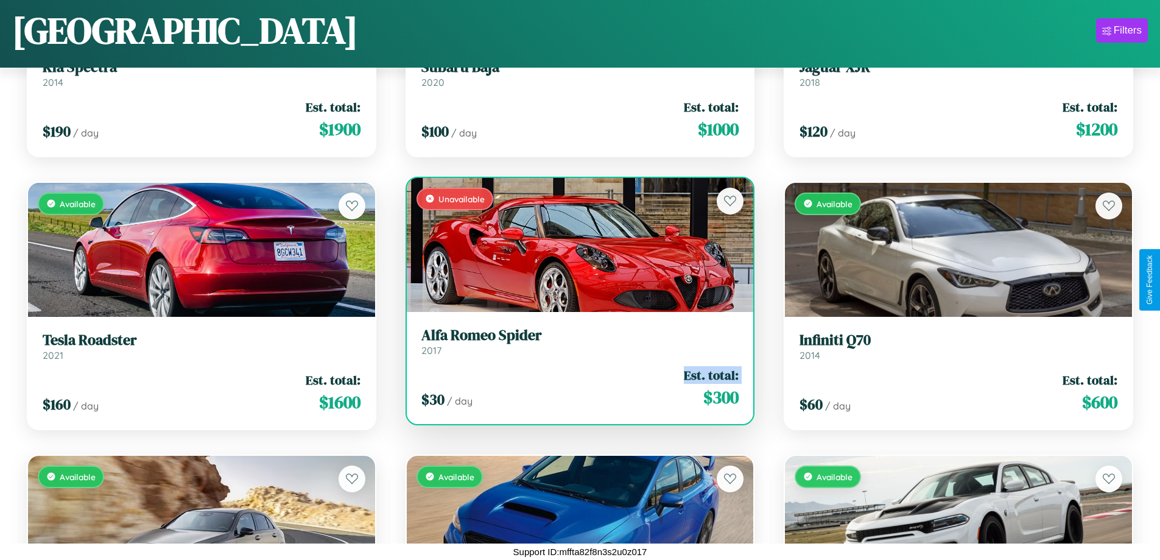
click at [575, 387] on div "$ 30 / day Est. total: $ 300" at bounding box center [581, 387] width 318 height 43
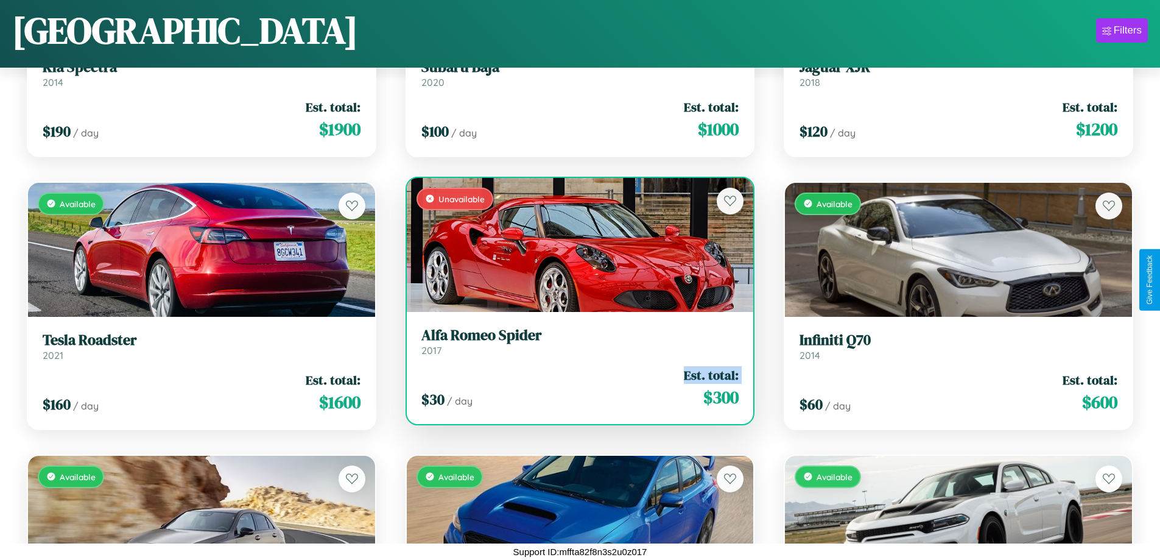
click at [575, 387] on div "$ 30 / day Est. total: $ 300" at bounding box center [581, 387] width 318 height 43
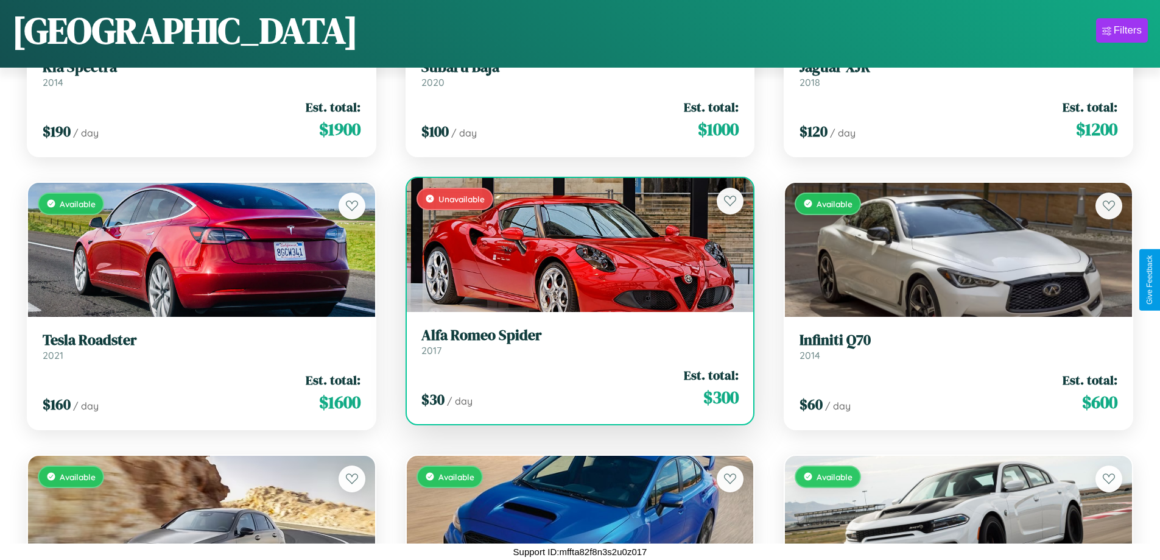
click at [575, 387] on div "$ 30 / day Est. total: $ 300" at bounding box center [581, 387] width 318 height 43
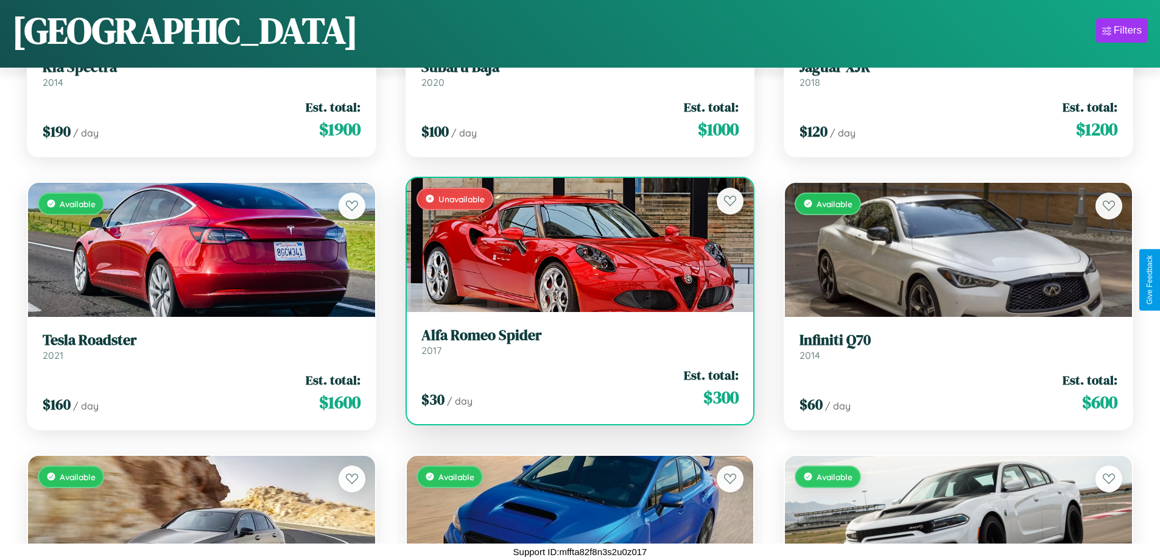
click at [575, 341] on h3 "Alfa Romeo Spider" at bounding box center [581, 336] width 318 height 18
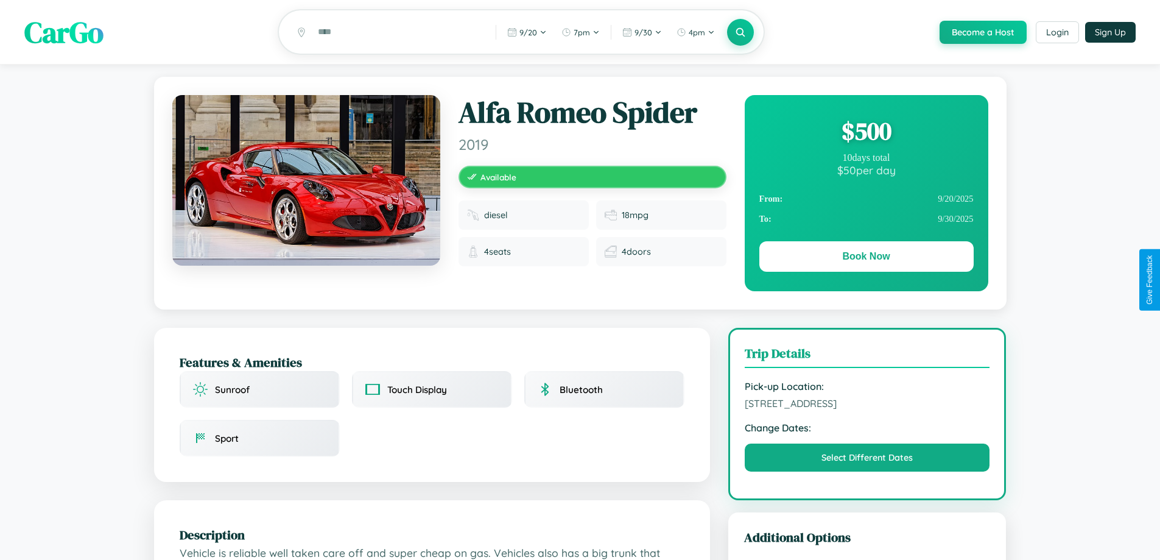
click at [866, 133] on div "$ 500" at bounding box center [867, 131] width 214 height 33
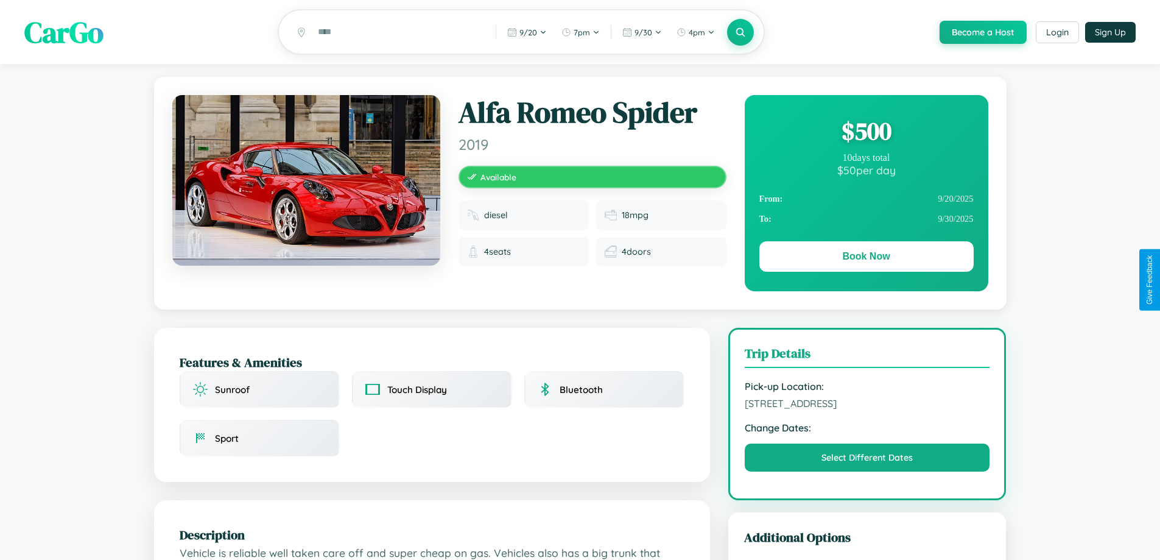
click at [866, 133] on div "$ 500" at bounding box center [867, 131] width 214 height 33
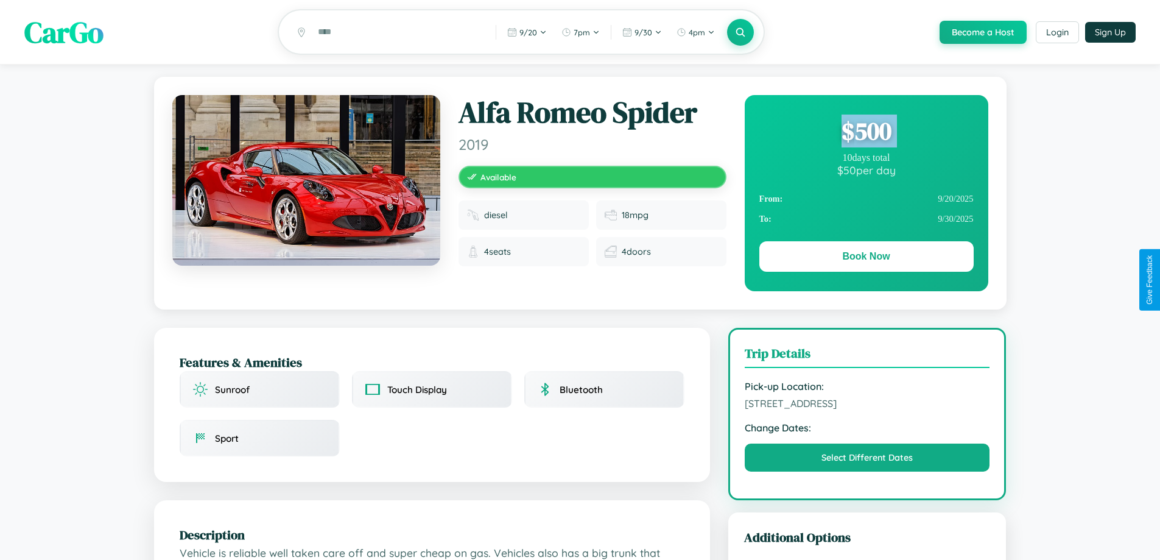
click at [866, 133] on div "$ 500" at bounding box center [867, 131] width 214 height 33
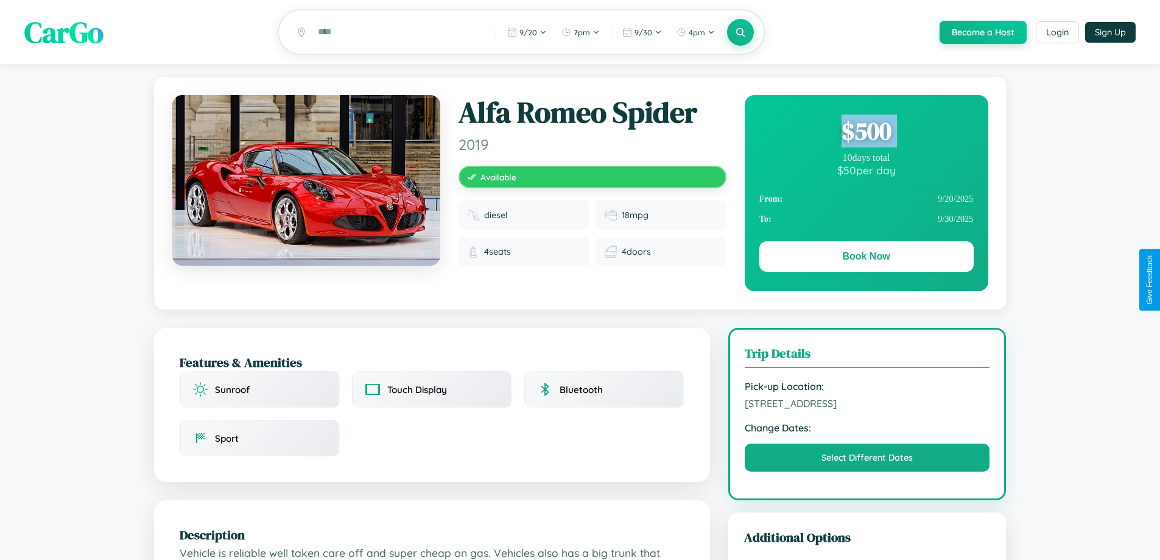
click at [866, 133] on div "$ 500" at bounding box center [867, 131] width 214 height 33
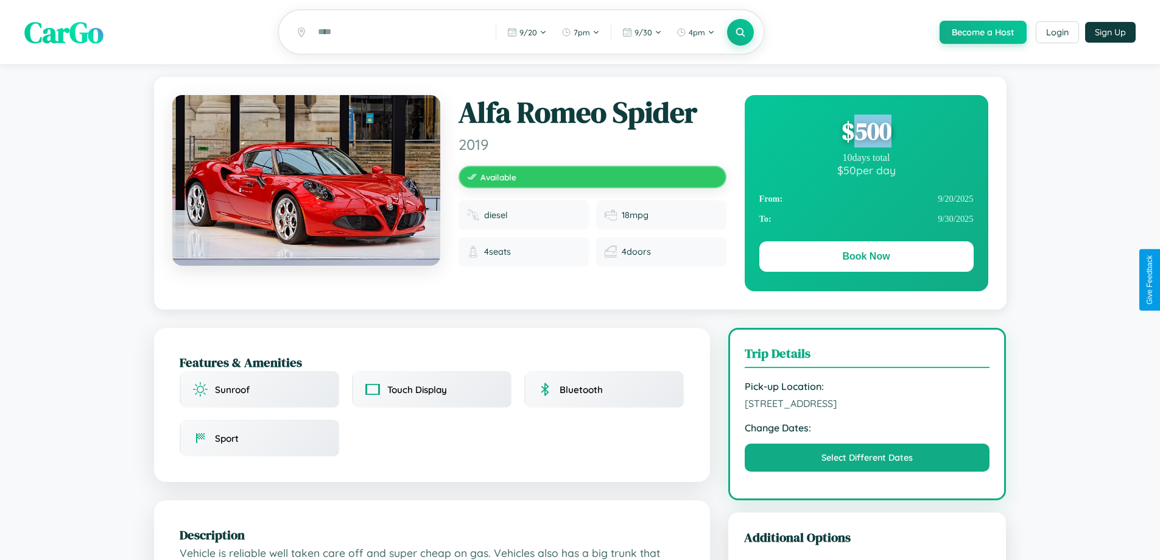
click at [866, 133] on div "$ 500" at bounding box center [867, 131] width 214 height 33
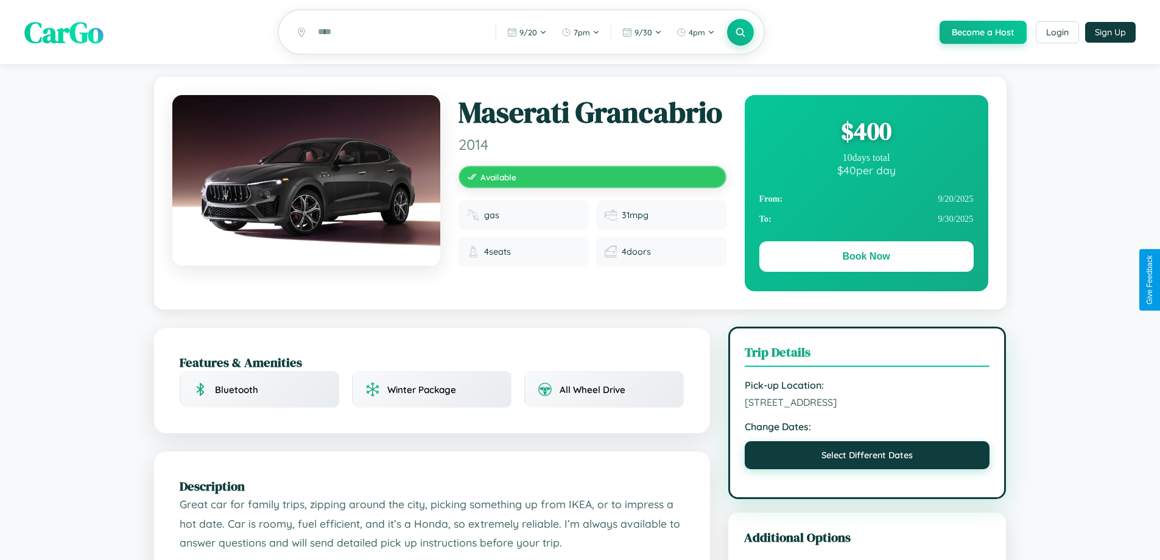
click at [867, 457] on button "Select Different Dates" at bounding box center [867, 455] width 245 height 28
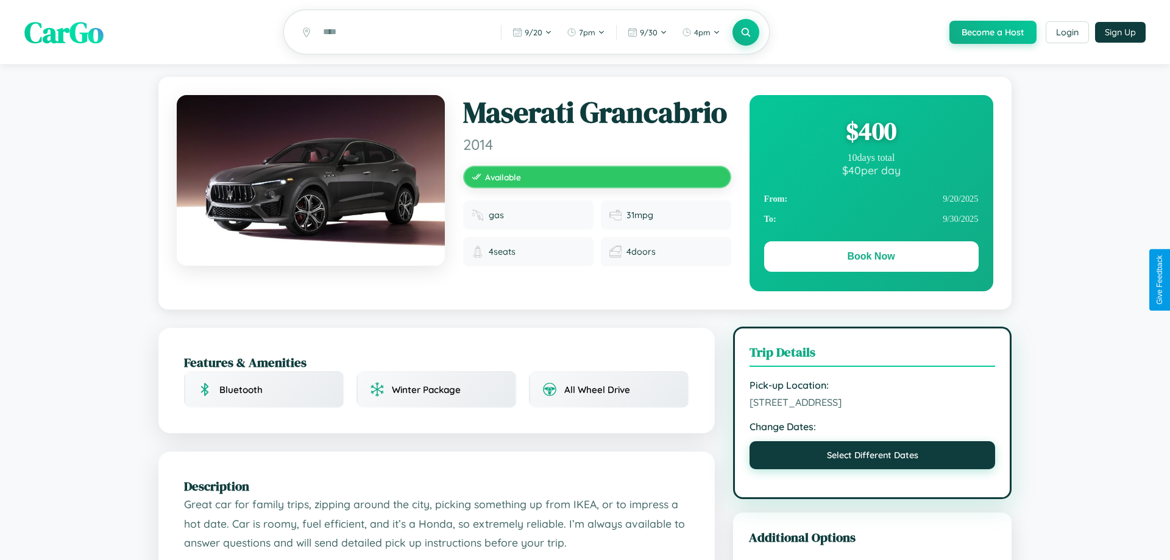
select select "*"
select select "****"
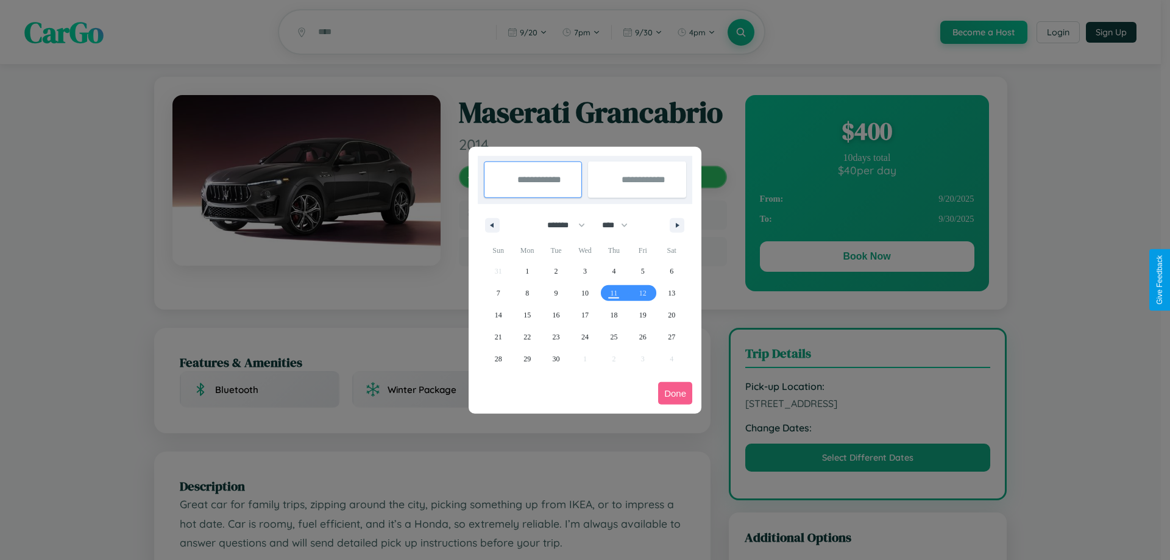
click at [560, 225] on select "******* ******** ***** ***** *** **** **** ****** ********* ******* ******** **…" at bounding box center [564, 225] width 52 height 20
select select "*"
drag, startPoint x: 620, startPoint y: 225, endPoint x: 585, endPoint y: 244, distance: 40.4
click at [620, 225] on select "**** **** **** **** **** **** **** **** **** **** **** **** **** **** **** ****…" at bounding box center [614, 225] width 37 height 20
select select "****"
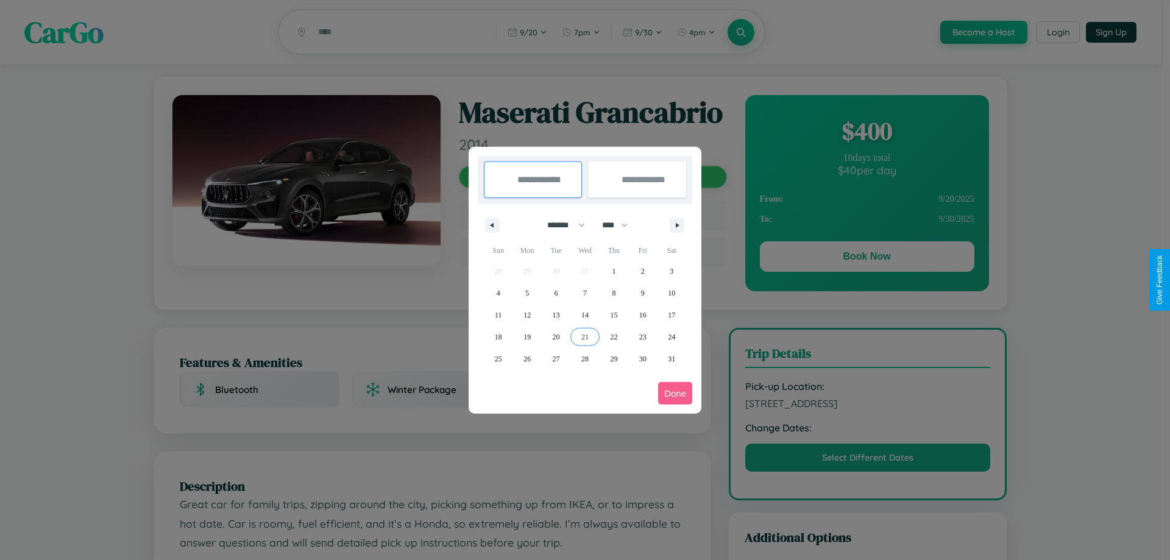
click at [584, 336] on span "21" at bounding box center [584, 337] width 7 height 22
type input "**********"
click at [613, 358] on span "29" at bounding box center [613, 359] width 7 height 22
type input "**********"
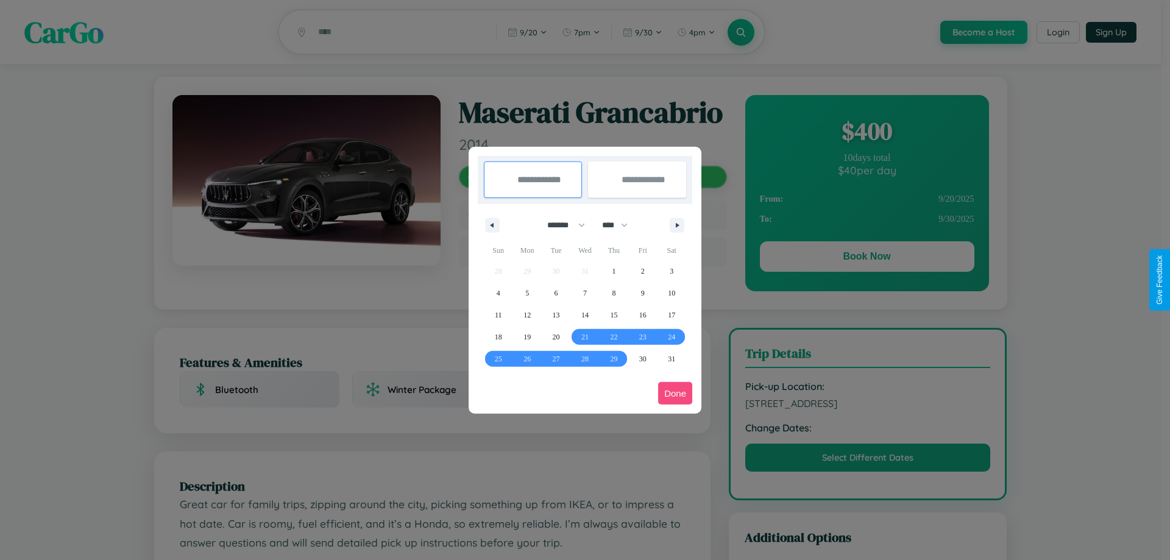
click at [675, 393] on button "Done" at bounding box center [675, 393] width 34 height 23
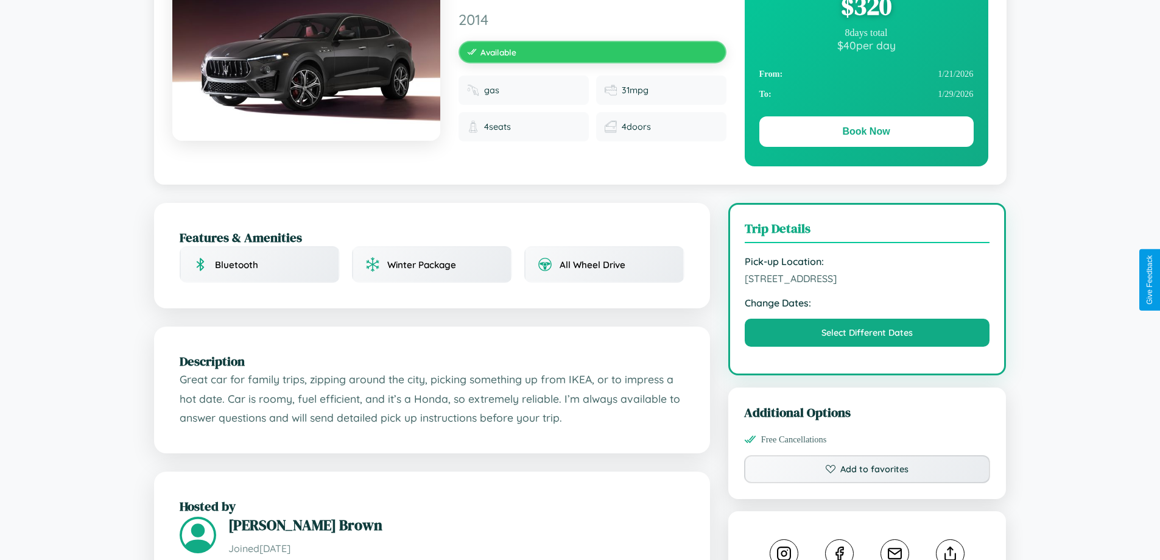
scroll to position [125, 0]
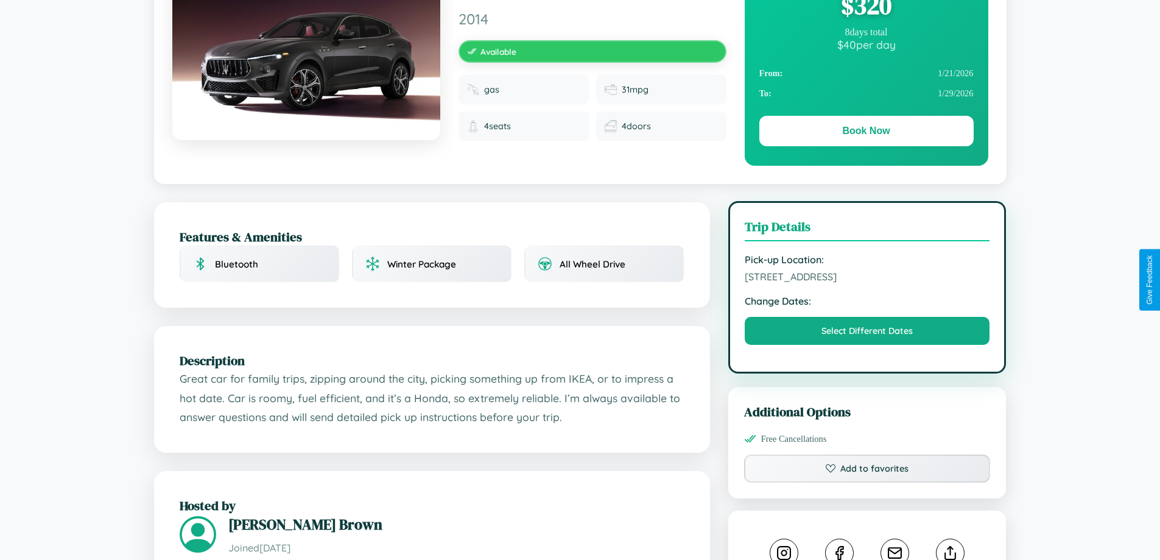
click at [867, 278] on span "4584 Union Street Prague 97729 Czech Republic" at bounding box center [867, 276] width 245 height 12
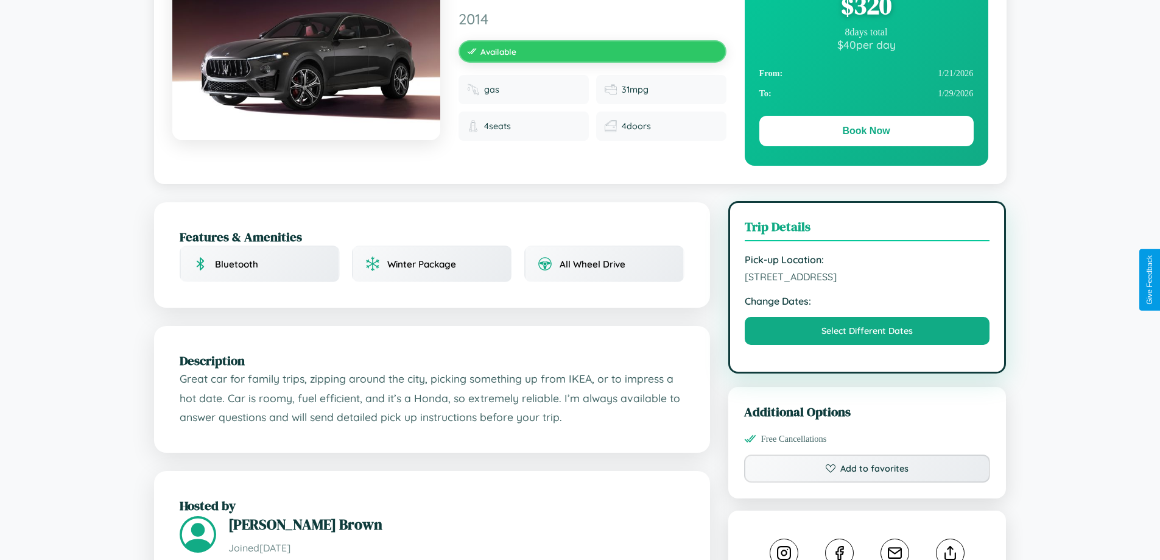
click at [867, 278] on span "4584 Union Street Prague 97729 Czech Republic" at bounding box center [867, 276] width 245 height 12
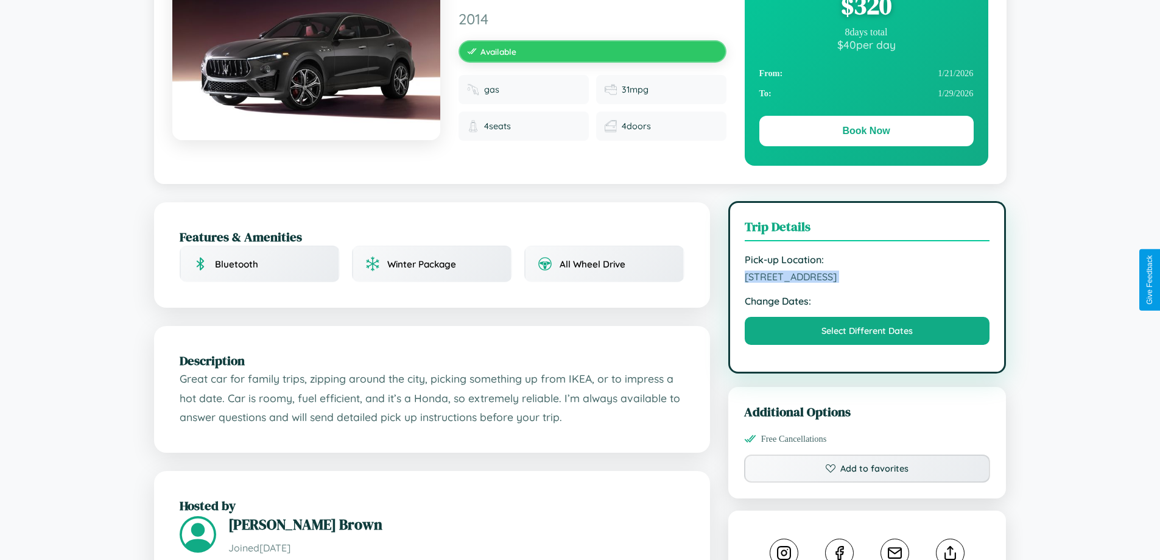
click at [867, 278] on span "4584 Union Street Prague 97729 Czech Republic" at bounding box center [867, 276] width 245 height 12
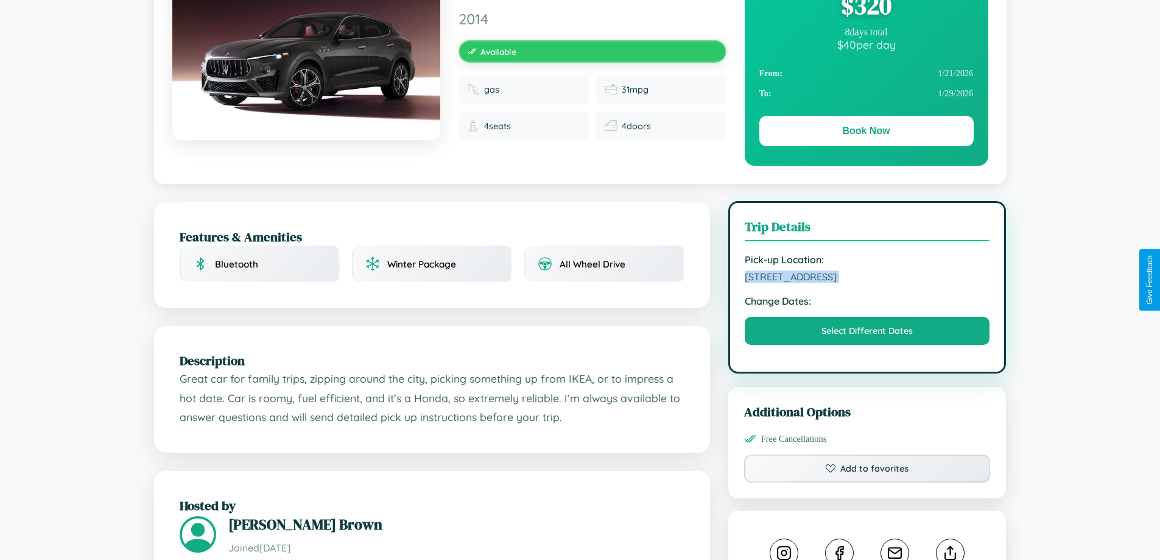
click at [867, 278] on span "4584 Union Street Prague 97729 Czech Republic" at bounding box center [867, 276] width 245 height 12
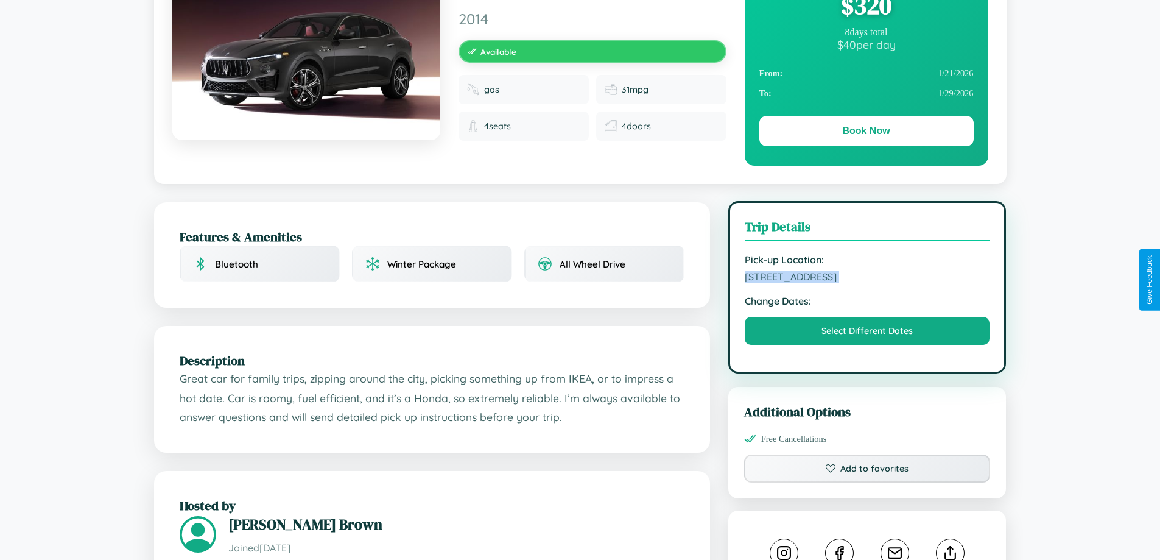
click at [867, 278] on span "4584 Union Street Prague 97729 Czech Republic" at bounding box center [867, 276] width 245 height 12
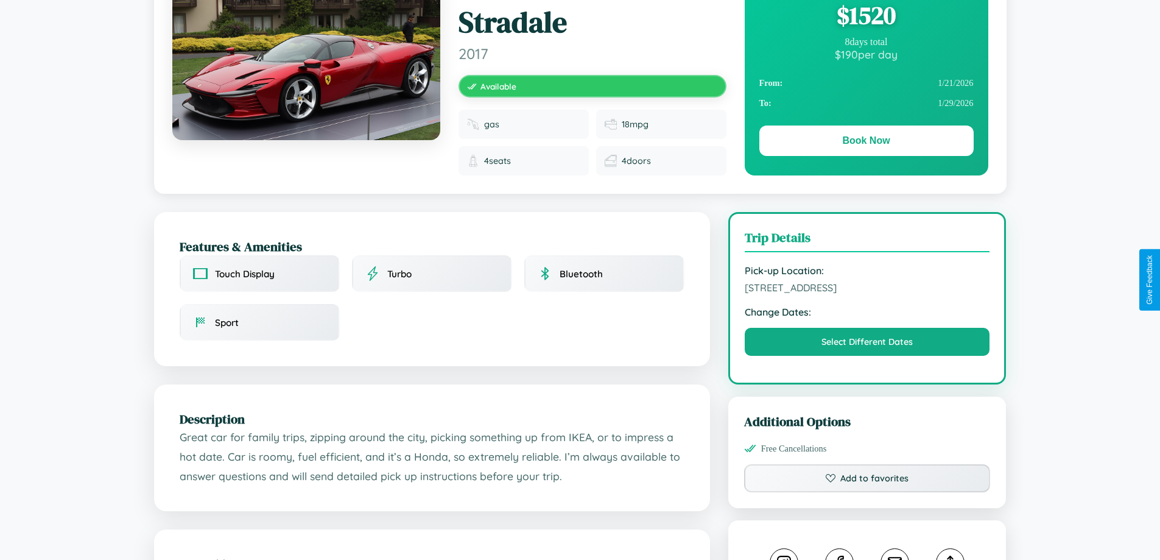
scroll to position [326, 0]
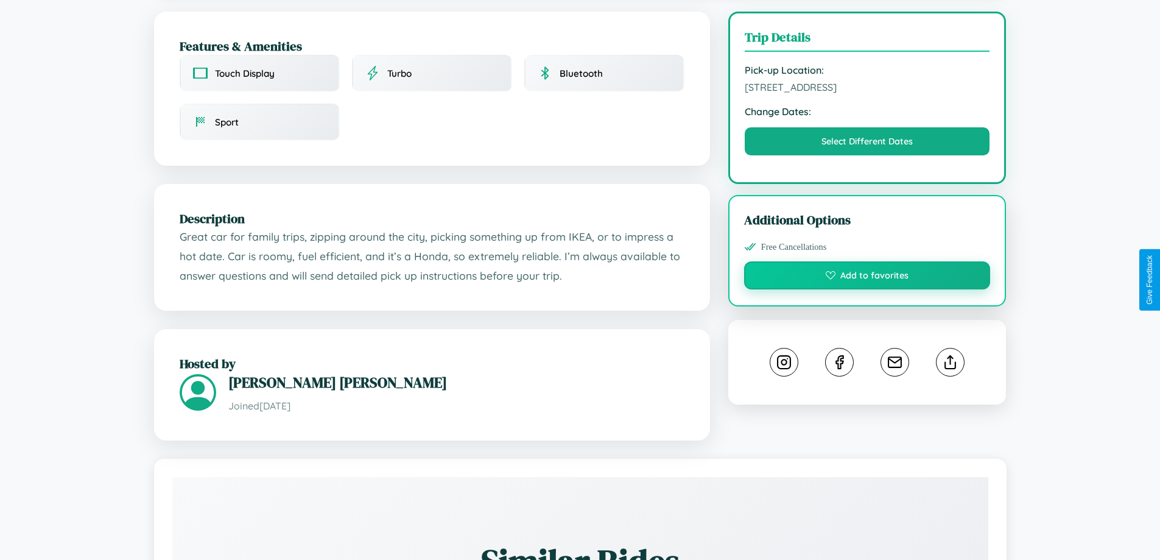
click at [867, 278] on button "Add to favorites" at bounding box center [867, 275] width 247 height 28
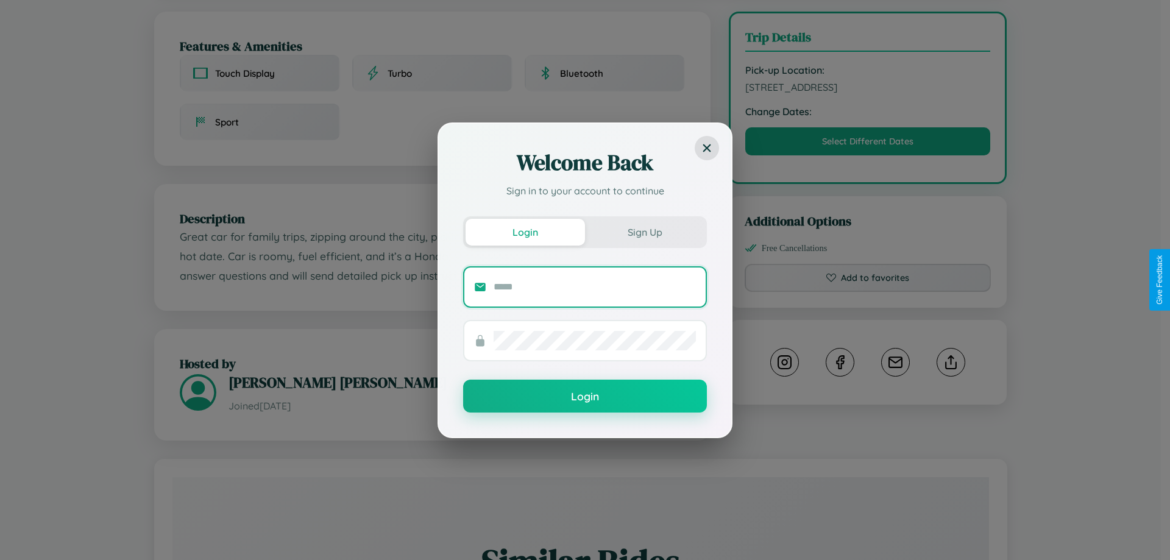
click at [595, 286] on input "text" at bounding box center [594, 286] width 202 height 19
type input "**********"
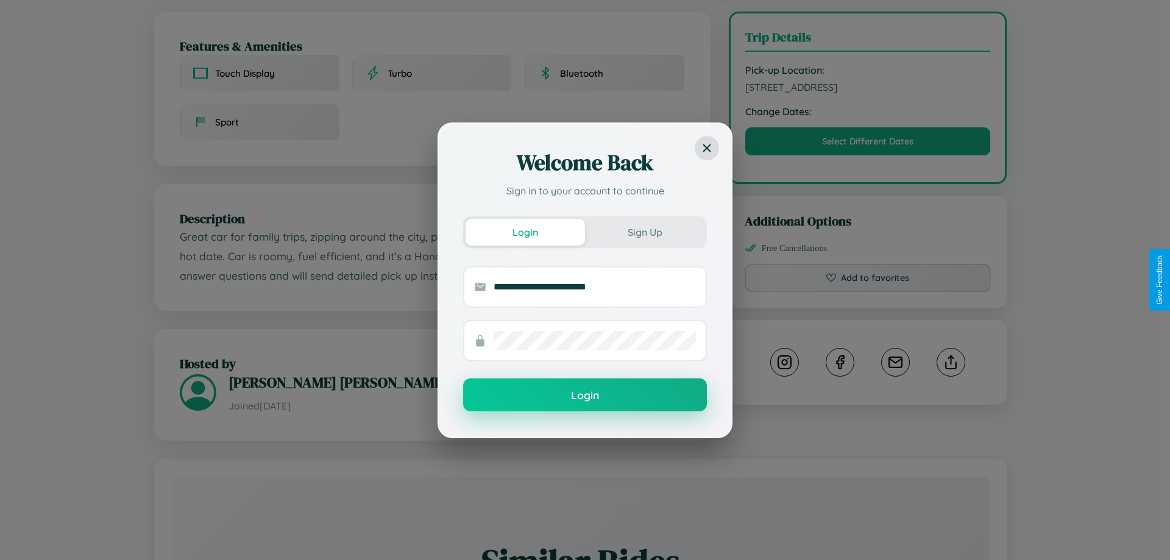
click at [585, 395] on button "Login" at bounding box center [585, 394] width 244 height 33
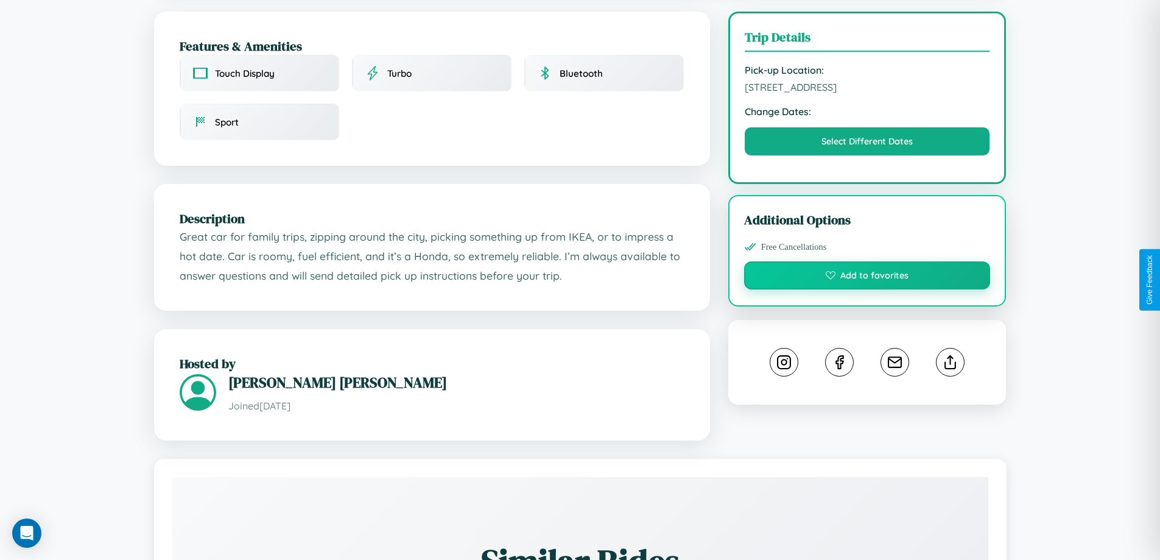
click at [867, 277] on button "Add to favorites" at bounding box center [867, 275] width 247 height 28
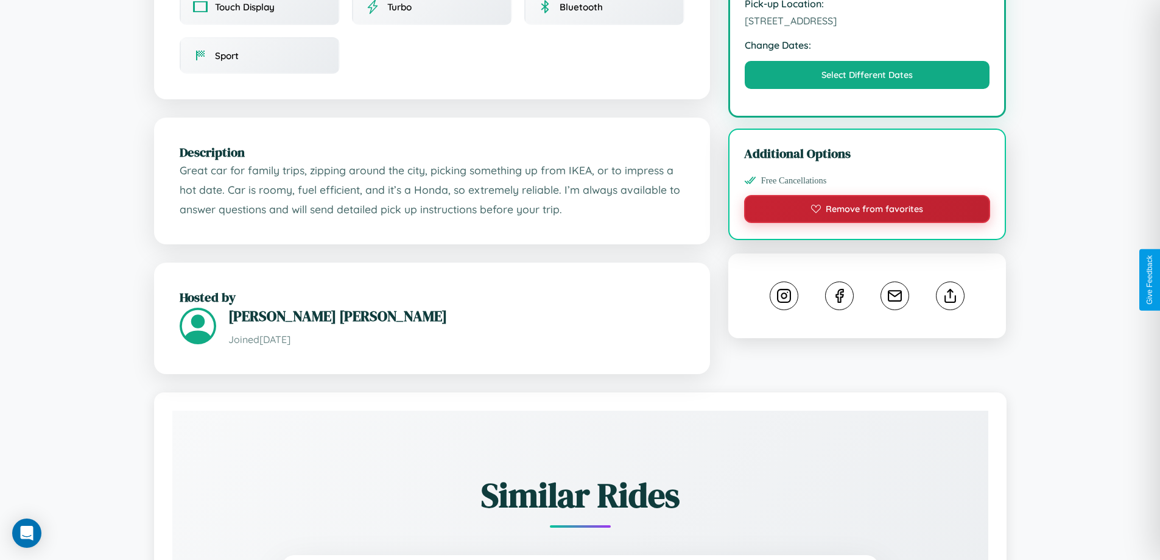
scroll to position [410, 0]
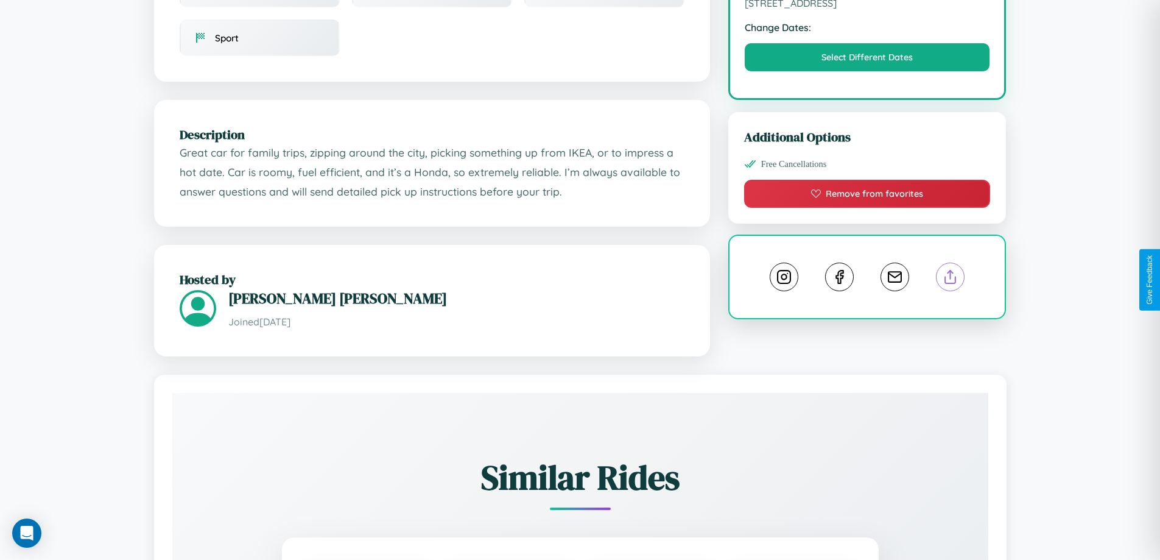
click at [951, 278] on line at bounding box center [951, 274] width 0 height 9
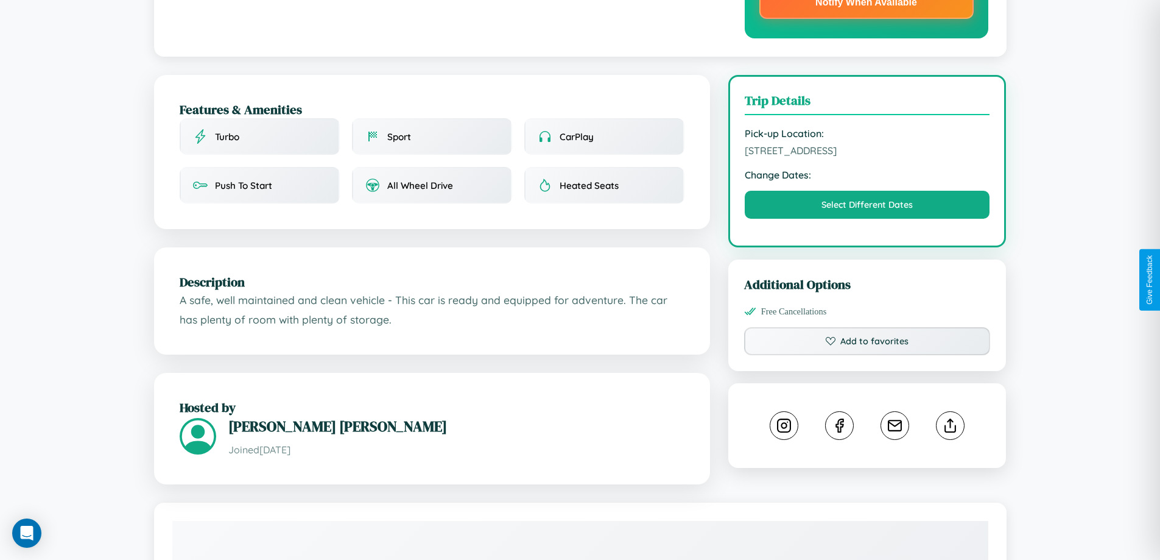
scroll to position [438, 0]
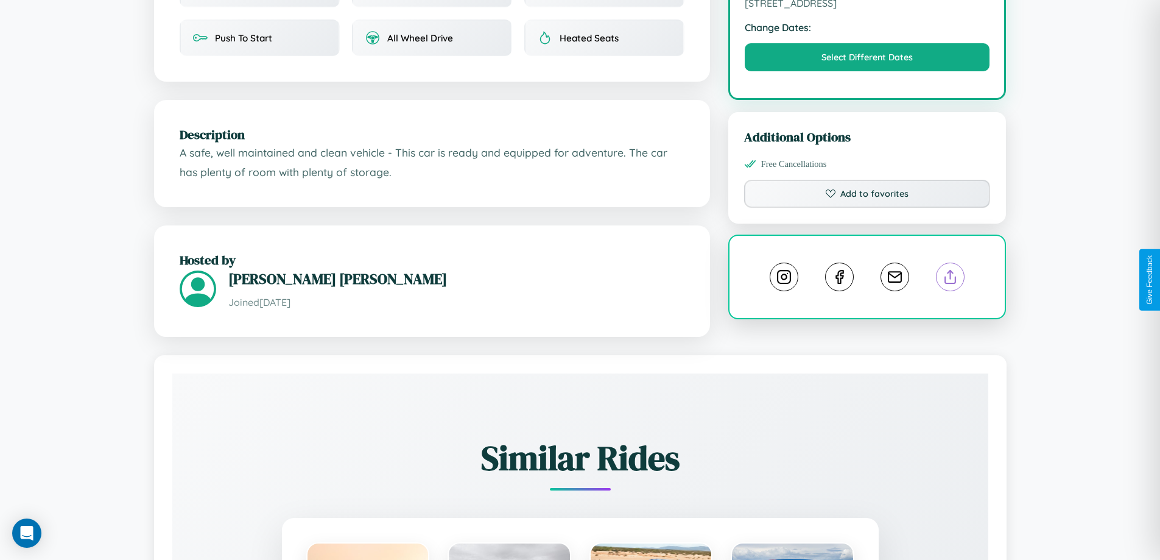
click at [951, 278] on line at bounding box center [951, 274] width 0 height 9
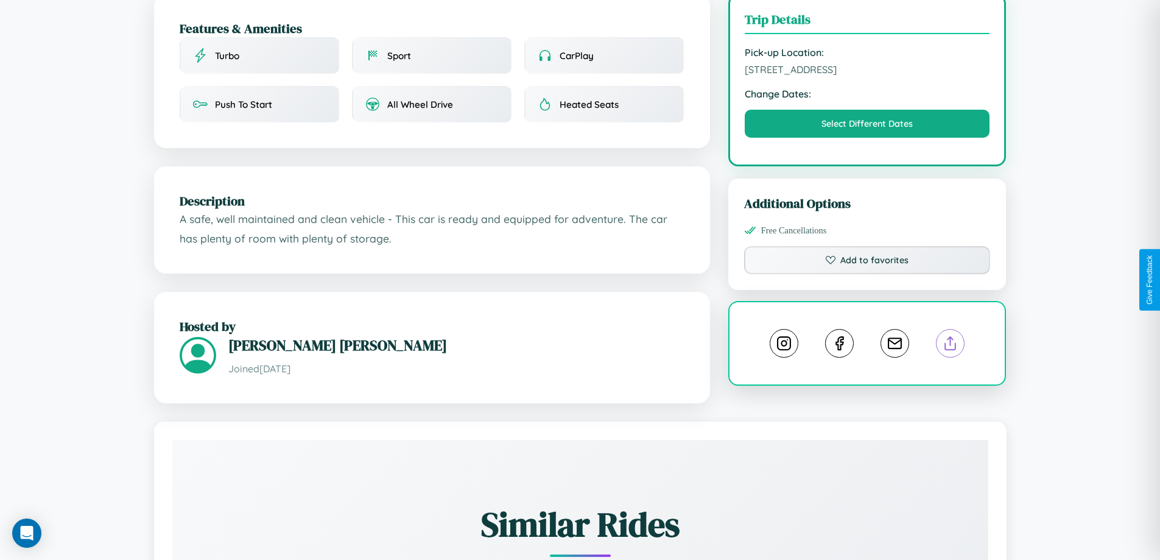
scroll to position [354, 0]
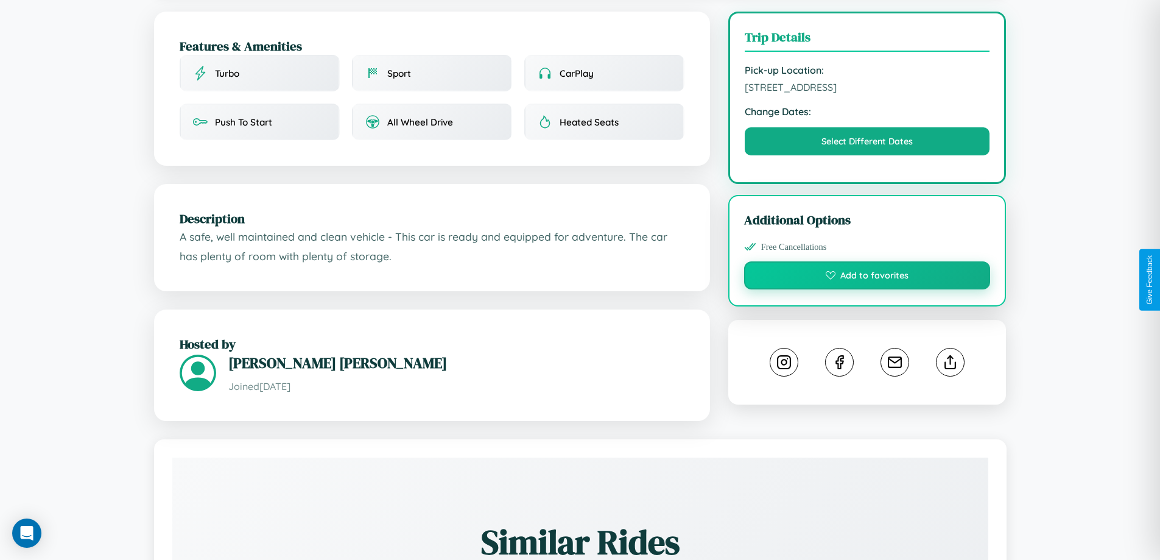
click at [867, 277] on button "Add to favorites" at bounding box center [867, 275] width 247 height 28
